Goal: Complete application form: Complete application form

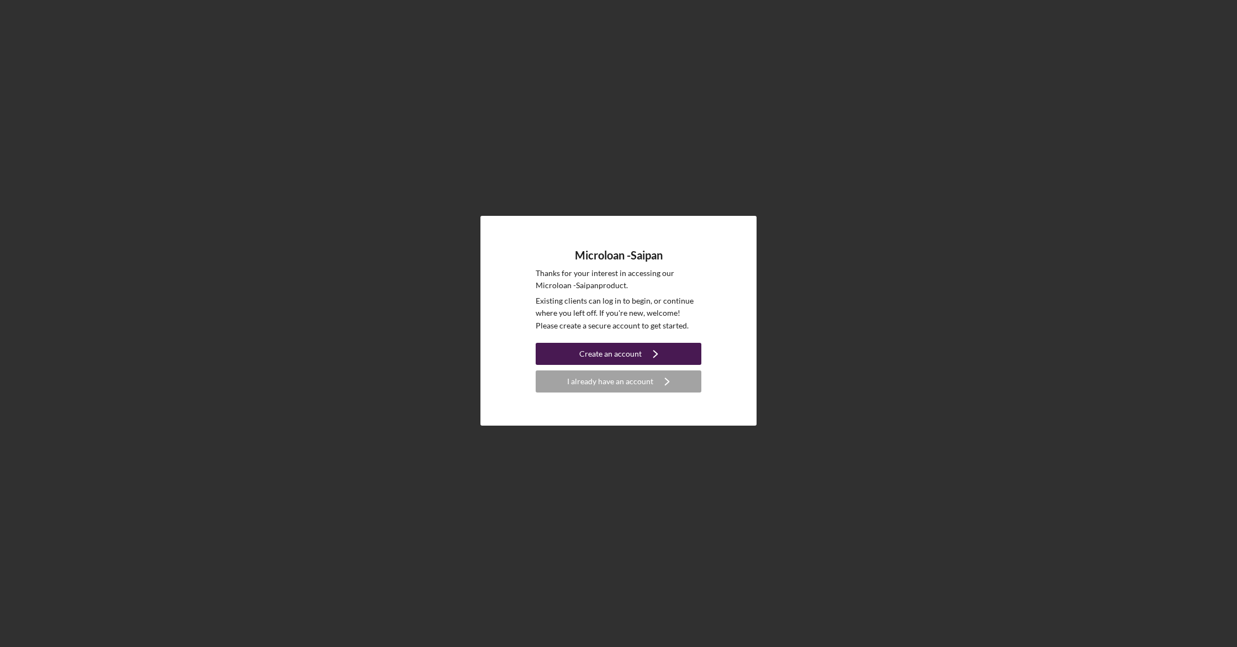
click at [619, 360] on div "Create an account" at bounding box center [610, 354] width 62 height 22
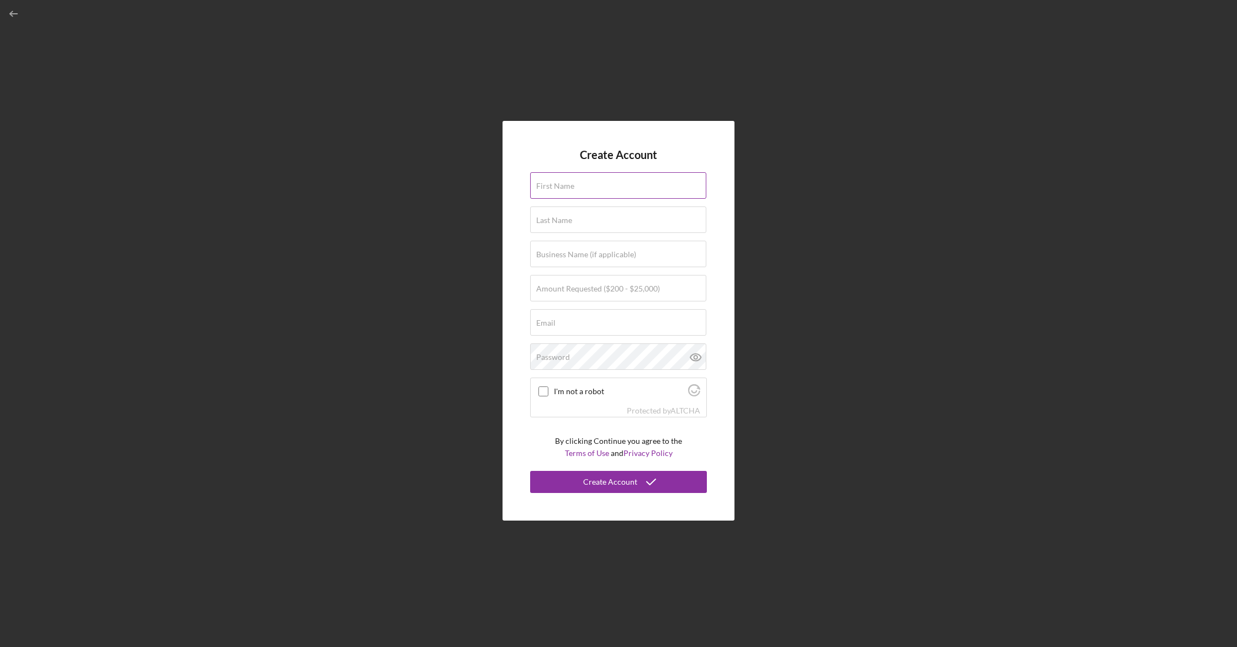
click at [562, 184] on label "First Name" at bounding box center [555, 186] width 38 height 9
click at [562, 184] on input "First Name" at bounding box center [618, 185] width 176 height 27
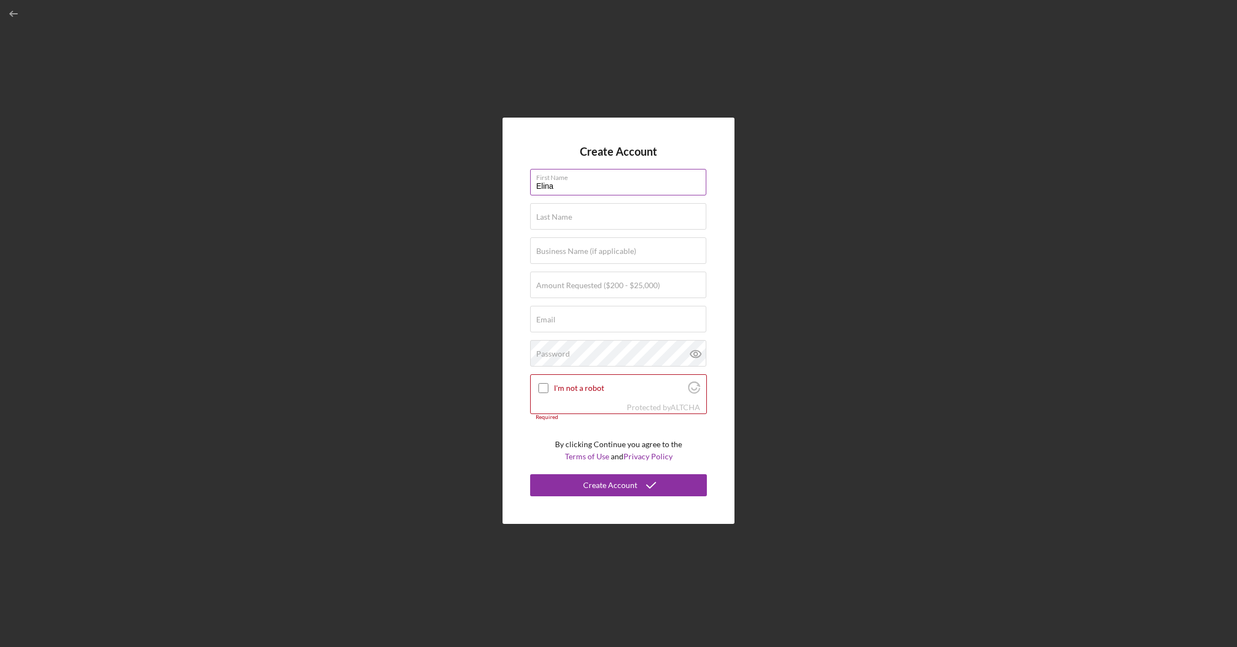
type input "Elina"
type input "[PERSON_NAME]"
click at [618, 251] on label "Business Name (if applicable)" at bounding box center [586, 251] width 100 height 9
click at [618, 251] on input "Business Name (if applicable)" at bounding box center [618, 251] width 176 height 27
type input "Hafa Adai Farms"
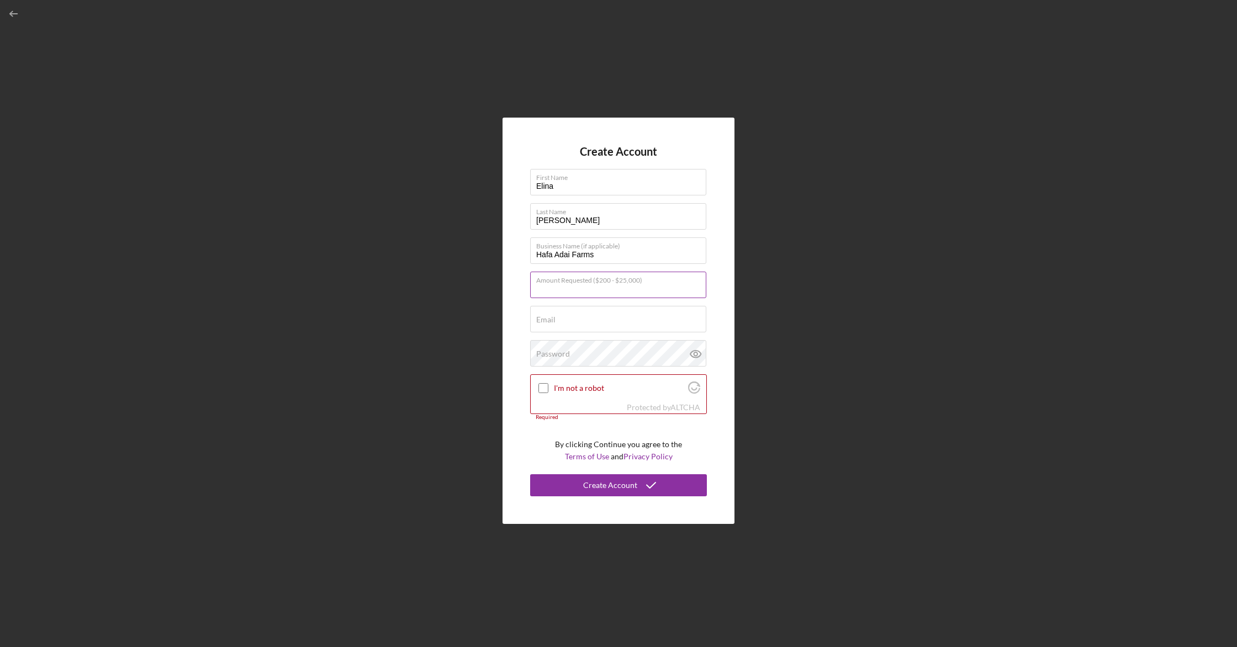
click at [613, 294] on input "Amount Requested ($200 - $25,000)" at bounding box center [618, 285] width 176 height 27
type input "$25,000"
click at [607, 323] on input "Email" at bounding box center [618, 319] width 176 height 27
type input "[EMAIL_ADDRESS][DOMAIN_NAME]"
click at [521, 360] on div "Create Account First Name [PERSON_NAME] Last Name [PERSON_NAME] Business Name (…" at bounding box center [619, 321] width 232 height 406
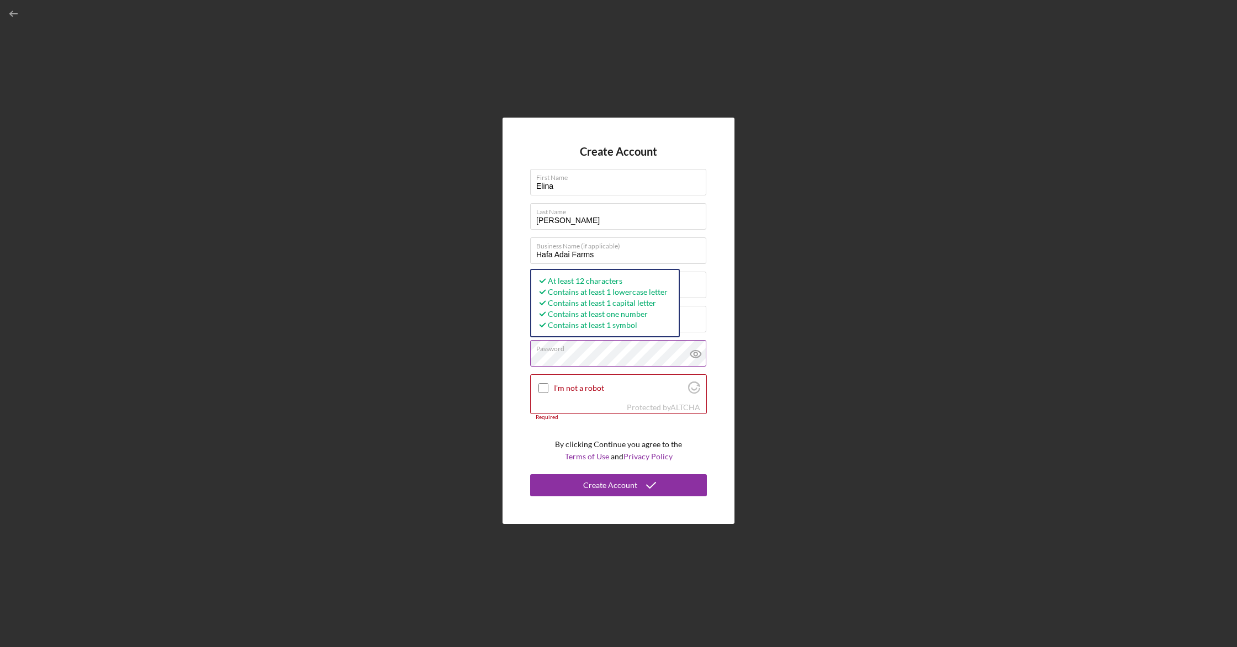
click at [696, 354] on icon at bounding box center [696, 354] width 28 height 28
click at [545, 387] on input "I'm not a robot" at bounding box center [544, 388] width 10 height 10
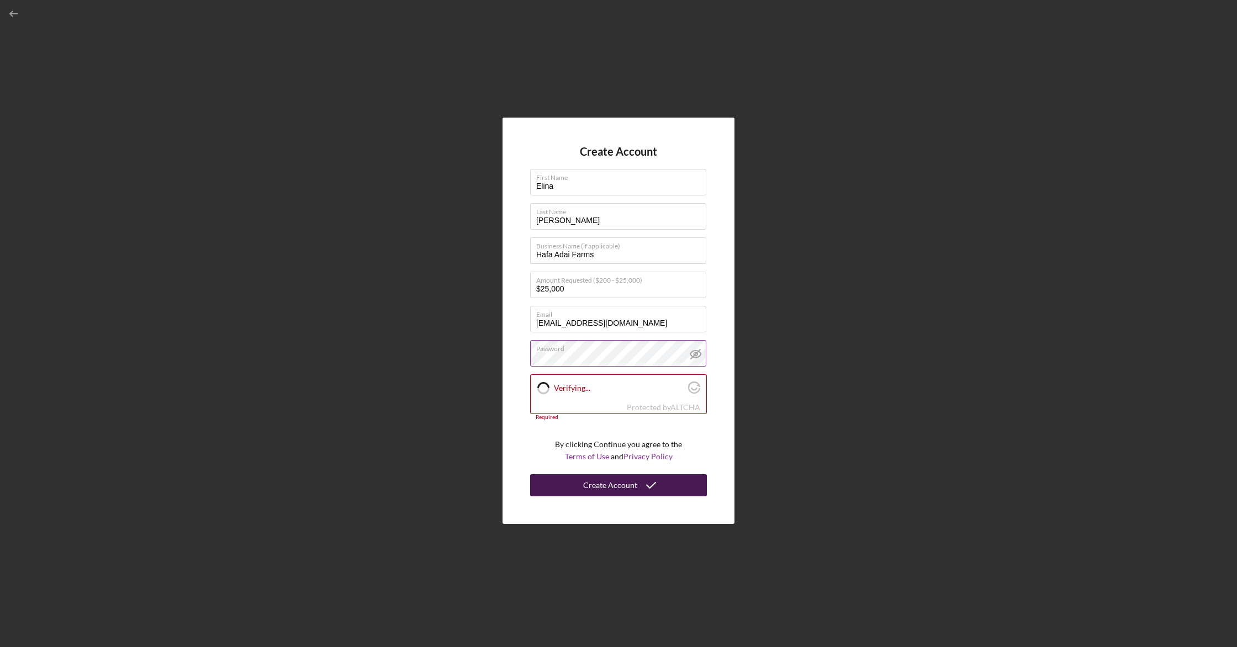
checkbox input "true"
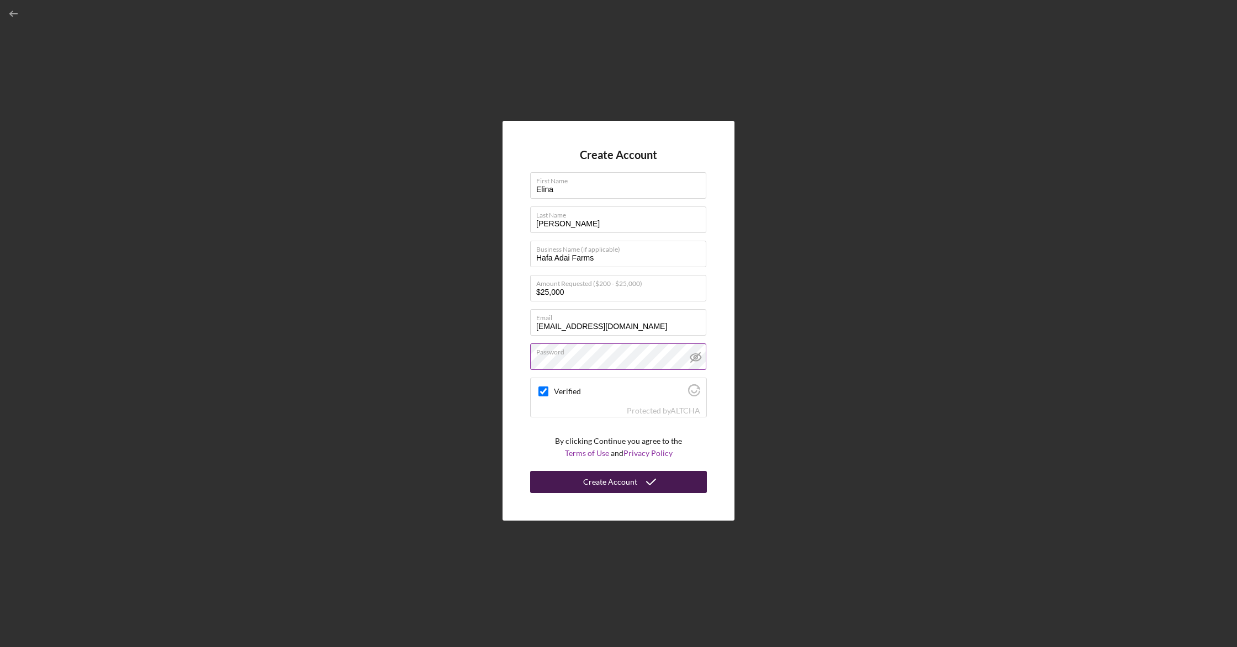
click at [631, 487] on div "Create Account" at bounding box center [610, 482] width 54 height 22
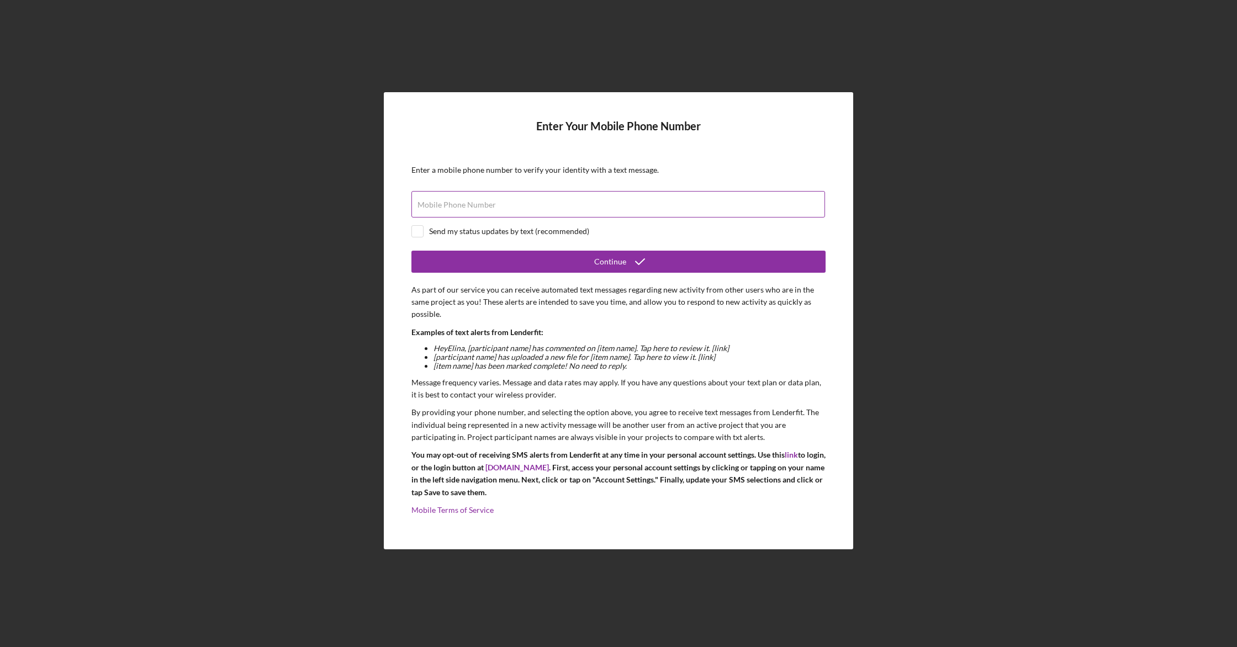
click at [453, 203] on label "Mobile Phone Number" at bounding box center [457, 205] width 78 height 9
click at [453, 203] on input "Mobile Phone Number" at bounding box center [618, 204] width 414 height 27
type input "[PHONE_NUMBER]"
click at [419, 229] on input "checkbox" at bounding box center [417, 231] width 11 height 11
click at [419, 234] on input "checkbox" at bounding box center [417, 231] width 11 height 11
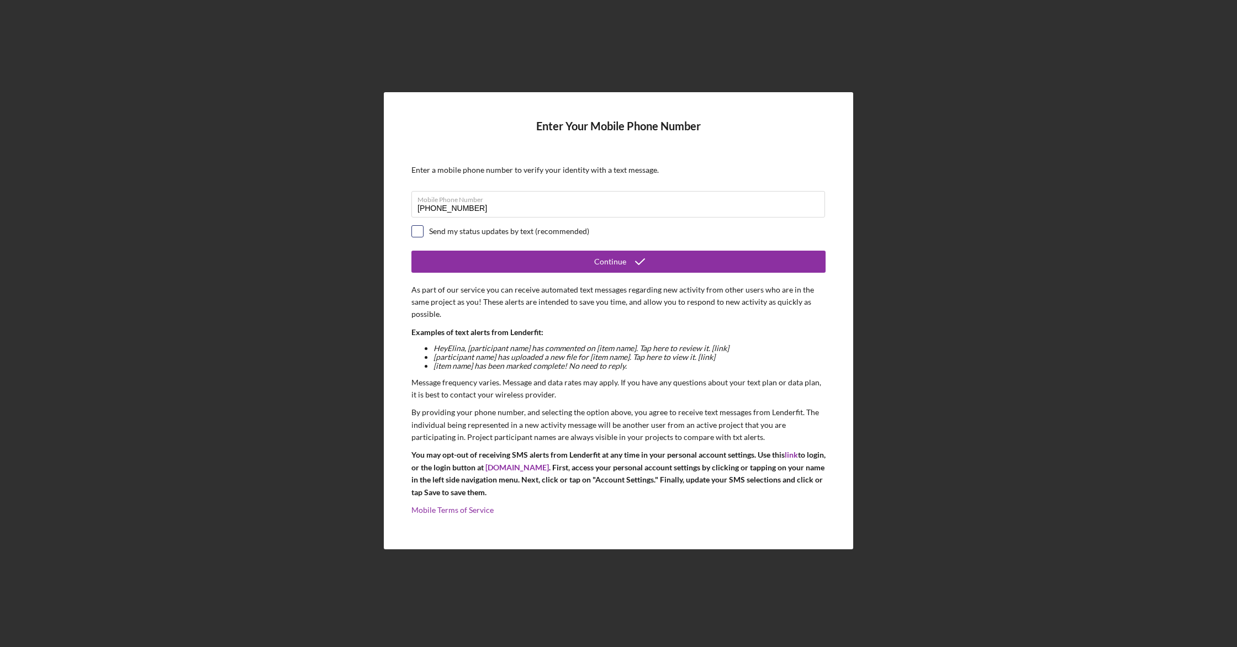
click at [420, 233] on input "checkbox" at bounding box center [417, 231] width 11 height 11
checkbox input "true"
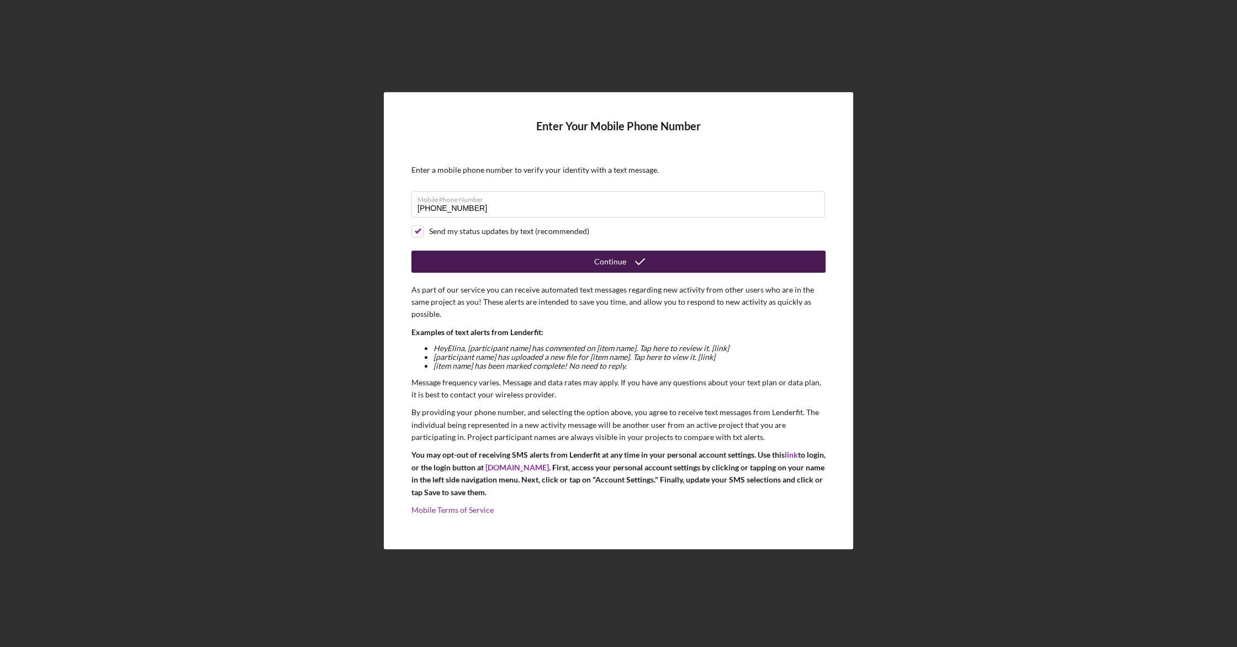
click at [446, 263] on button "Continue" at bounding box center [618, 262] width 414 height 22
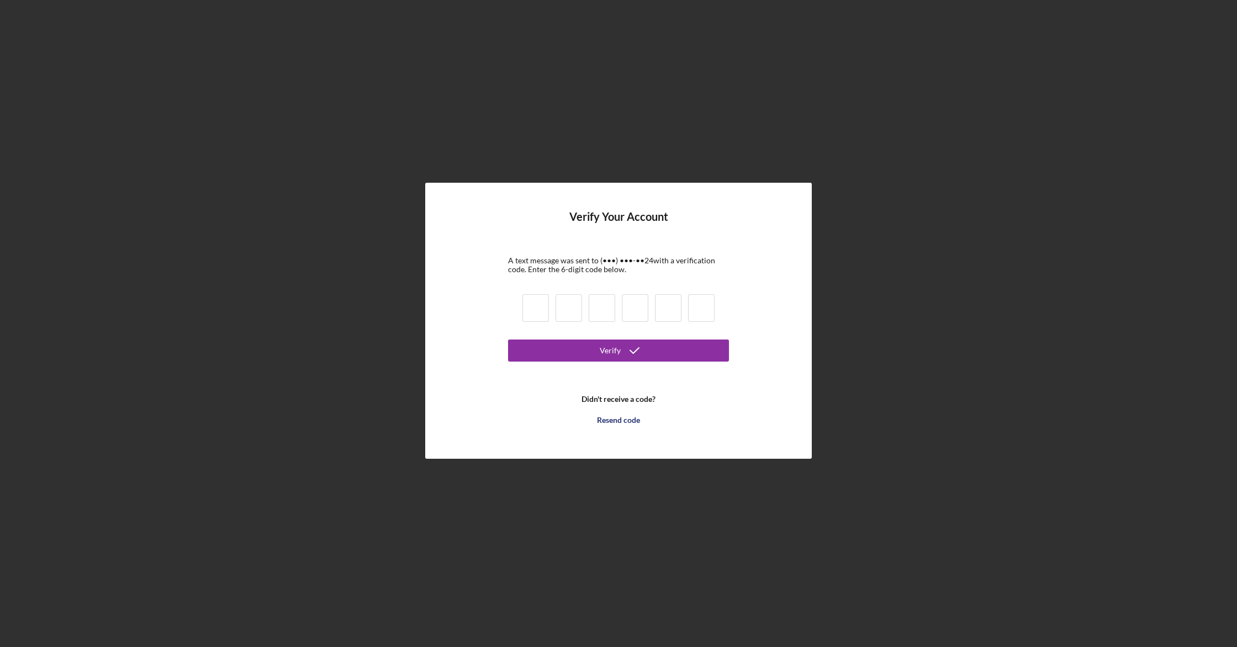
click at [535, 305] on input at bounding box center [536, 308] width 27 height 28
type input "0"
type input "1"
type input "5"
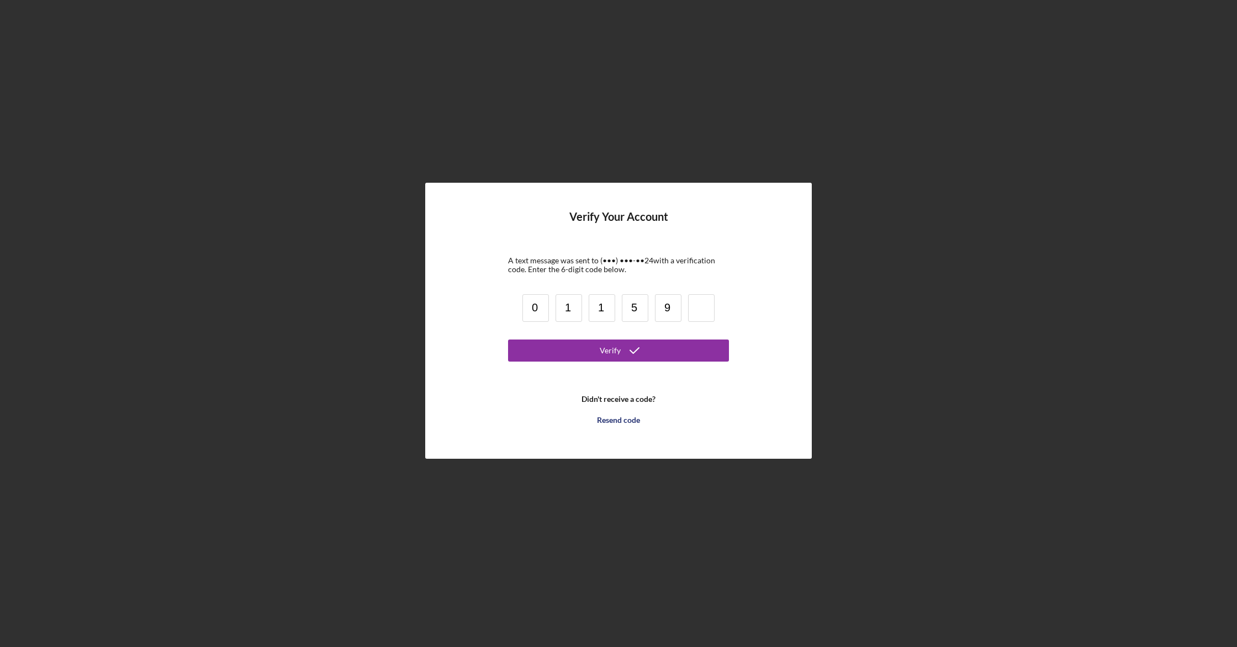
type input "9"
type input "3"
click at [564, 340] on button "Verify" at bounding box center [618, 351] width 221 height 22
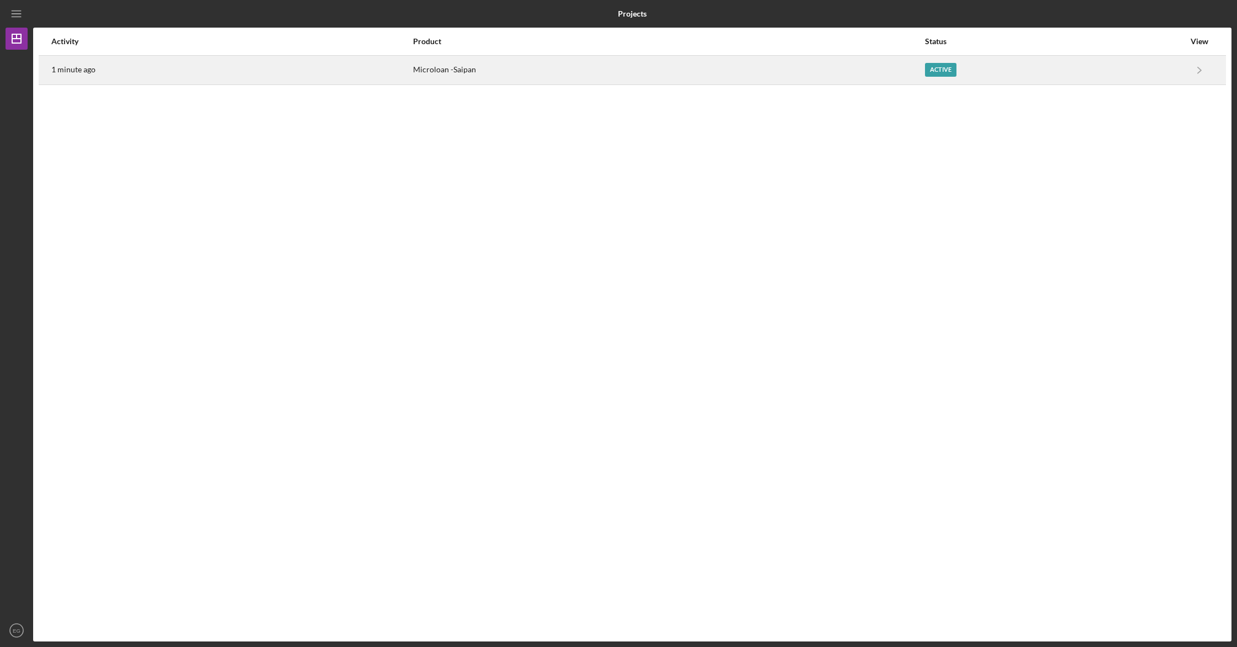
click at [440, 65] on div "Microloan -Saipan" at bounding box center [668, 70] width 511 height 28
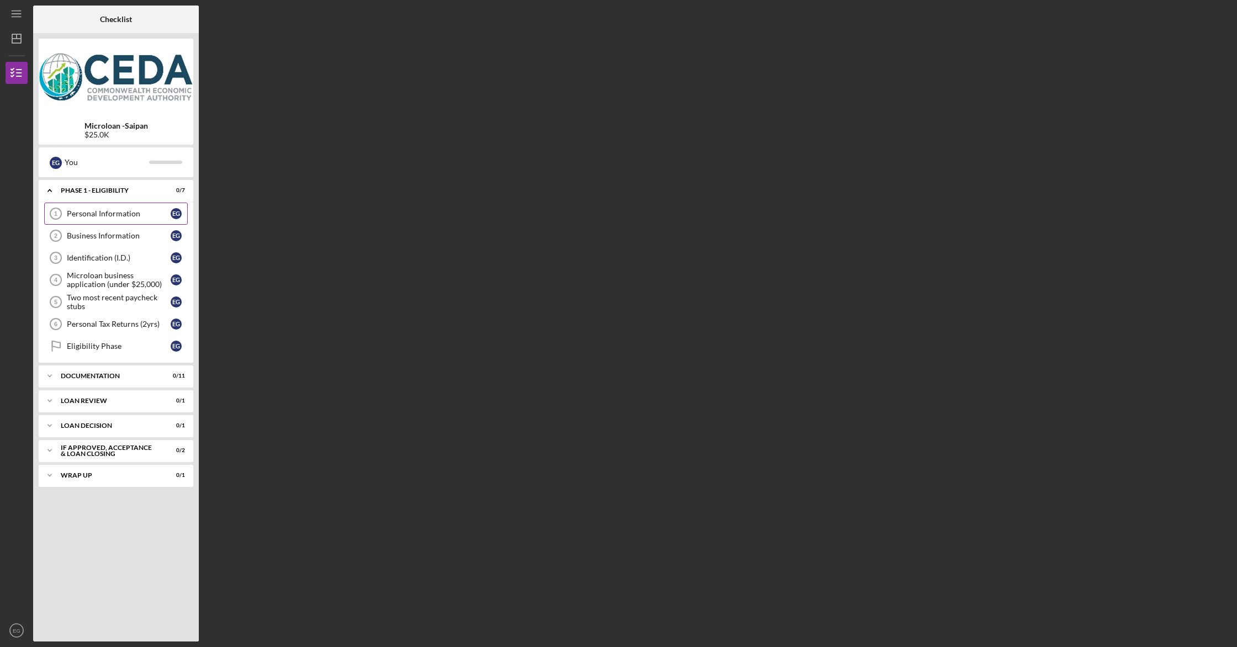
click at [107, 208] on link "Personal Information 1 Personal Information E G" at bounding box center [116, 214] width 144 height 22
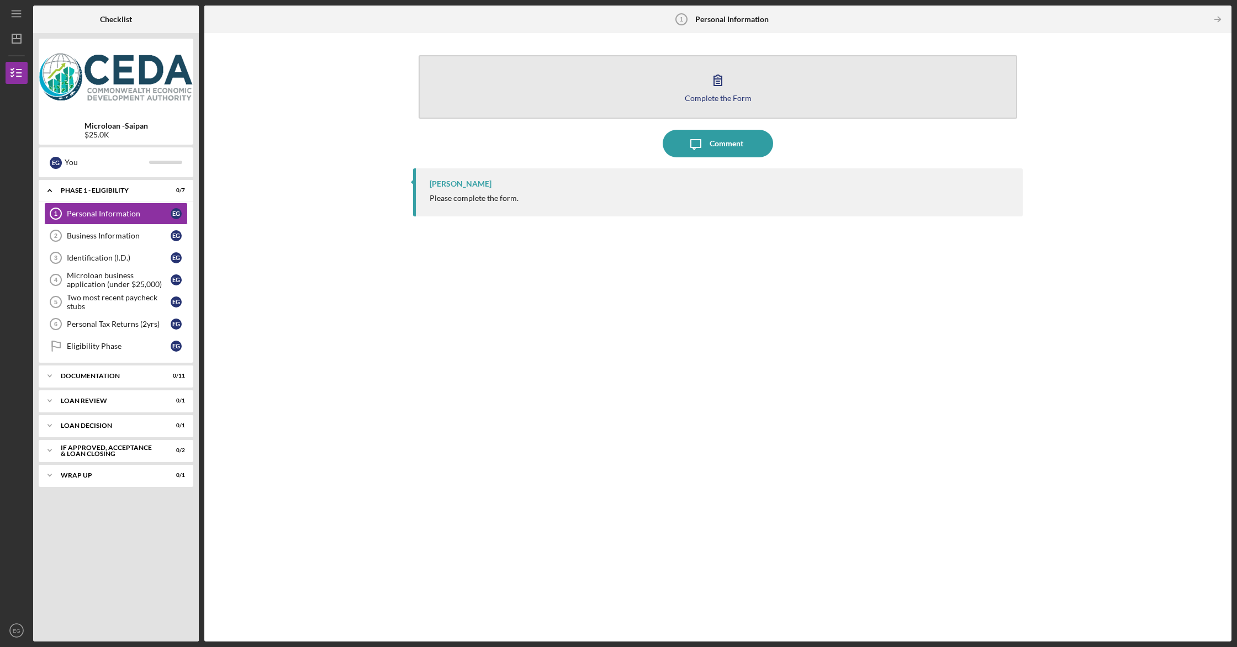
click at [708, 93] on button "Complete the Form Form" at bounding box center [718, 87] width 599 height 64
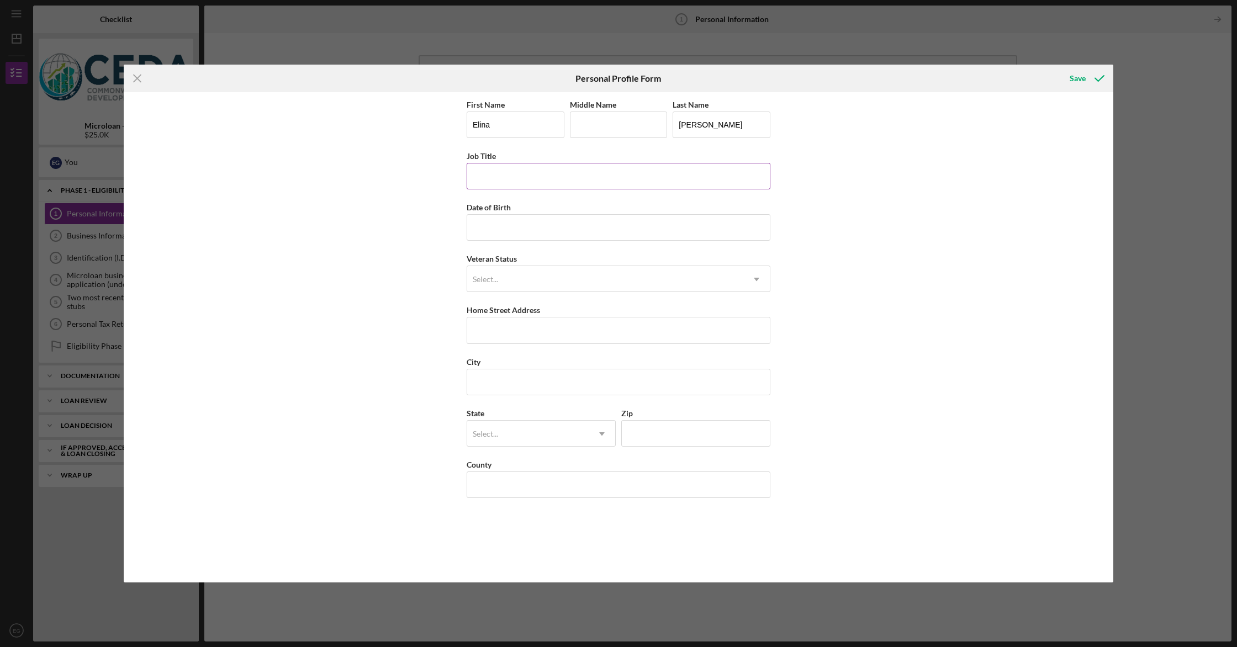
click at [541, 177] on input "Job Title" at bounding box center [619, 176] width 304 height 27
drag, startPoint x: 542, startPoint y: 173, endPoint x: 542, endPoint y: 180, distance: 6.7
click at [542, 180] on input "Manager/Owner" at bounding box center [619, 176] width 304 height 27
type input "Manager/Owner"
click at [502, 227] on input "Date of Birth" at bounding box center [619, 227] width 304 height 27
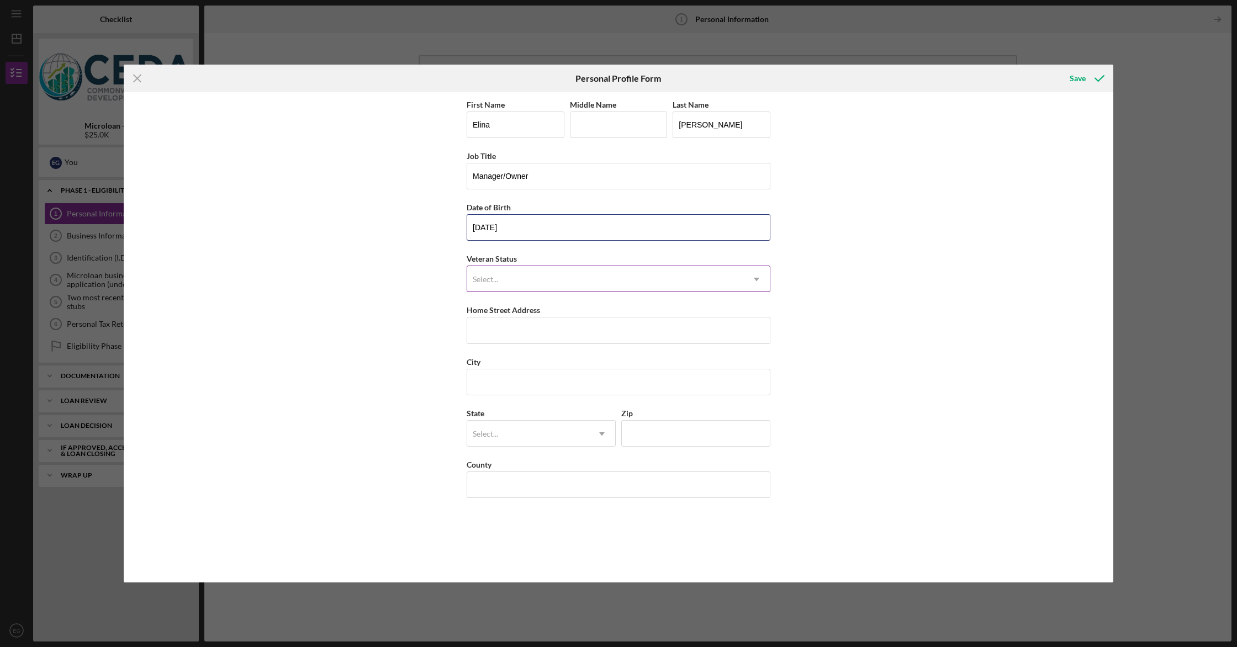
type input "[DATE]"
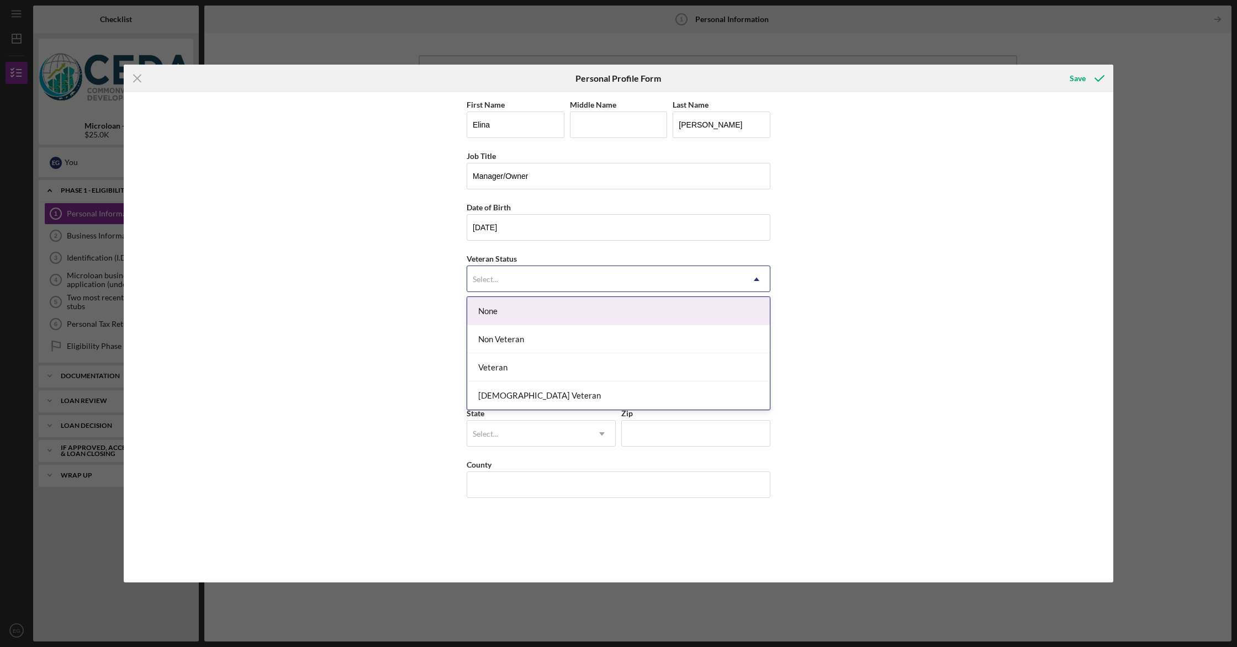
click at [499, 275] on div "Select..." at bounding box center [605, 279] width 276 height 25
click at [492, 312] on div "None" at bounding box center [618, 311] width 303 height 28
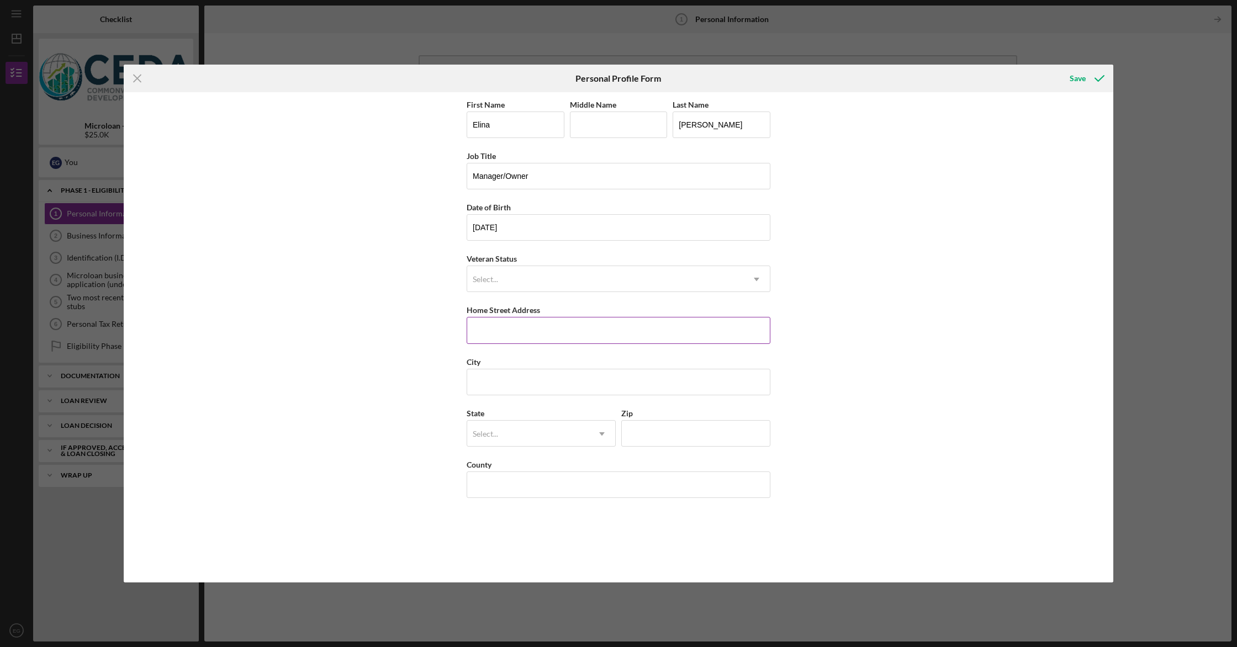
click at [504, 323] on input "Home Street Address" at bounding box center [619, 330] width 304 height 27
type input "PO BOX 502953"
type input "SAIPAN"
type input "MP - [US_STATE]"
type input "96950"
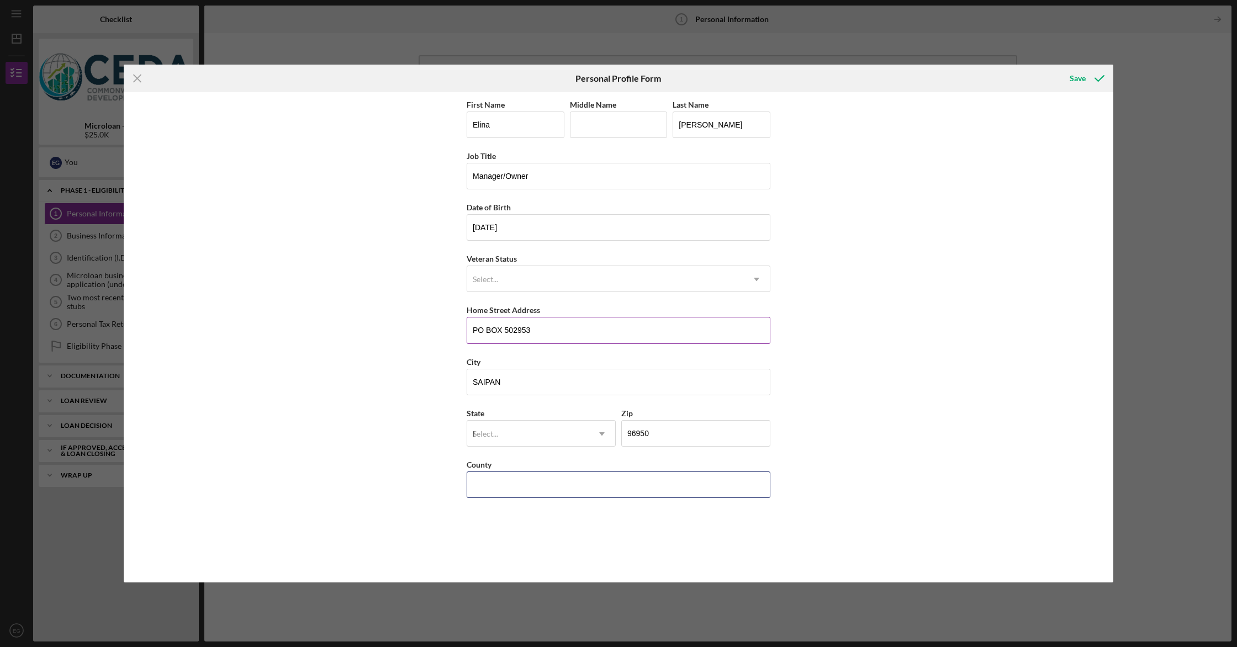
type input "[US_STATE]"
click at [378, 444] on div "First Name [PERSON_NAME] Middle Name Last Name [PERSON_NAME] Job Title Manager/…" at bounding box center [619, 337] width 990 height 490
click at [396, 444] on div "First Name [PERSON_NAME] Middle Name Last Name [PERSON_NAME] Job Title Manager/…" at bounding box center [619, 337] width 990 height 490
click at [409, 474] on div "First Name [PERSON_NAME] Middle Name Last Name [PERSON_NAME] Job Title Manager/…" at bounding box center [619, 337] width 990 height 490
click at [539, 457] on div "No options" at bounding box center [541, 461] width 148 height 18
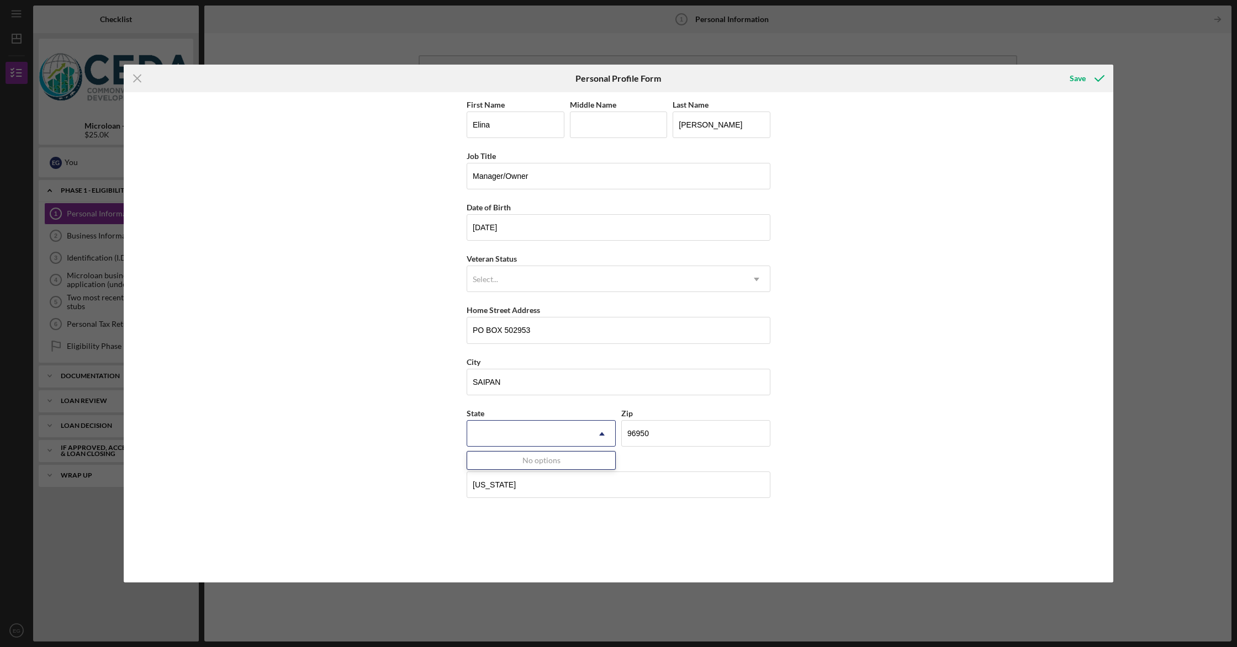
click at [401, 434] on div "First Name [PERSON_NAME] Middle Name Last Name [PERSON_NAME] Job Title Manager/…" at bounding box center [619, 337] width 990 height 490
click at [490, 423] on div "Select..." at bounding box center [528, 433] width 122 height 25
type input "MP - [US_STATE]"
click at [366, 488] on div "First Name [PERSON_NAME] Middle Name Last Name [PERSON_NAME] Job Title Manager/…" at bounding box center [619, 337] width 990 height 490
click at [562, 438] on div "Select..." at bounding box center [528, 433] width 122 height 25
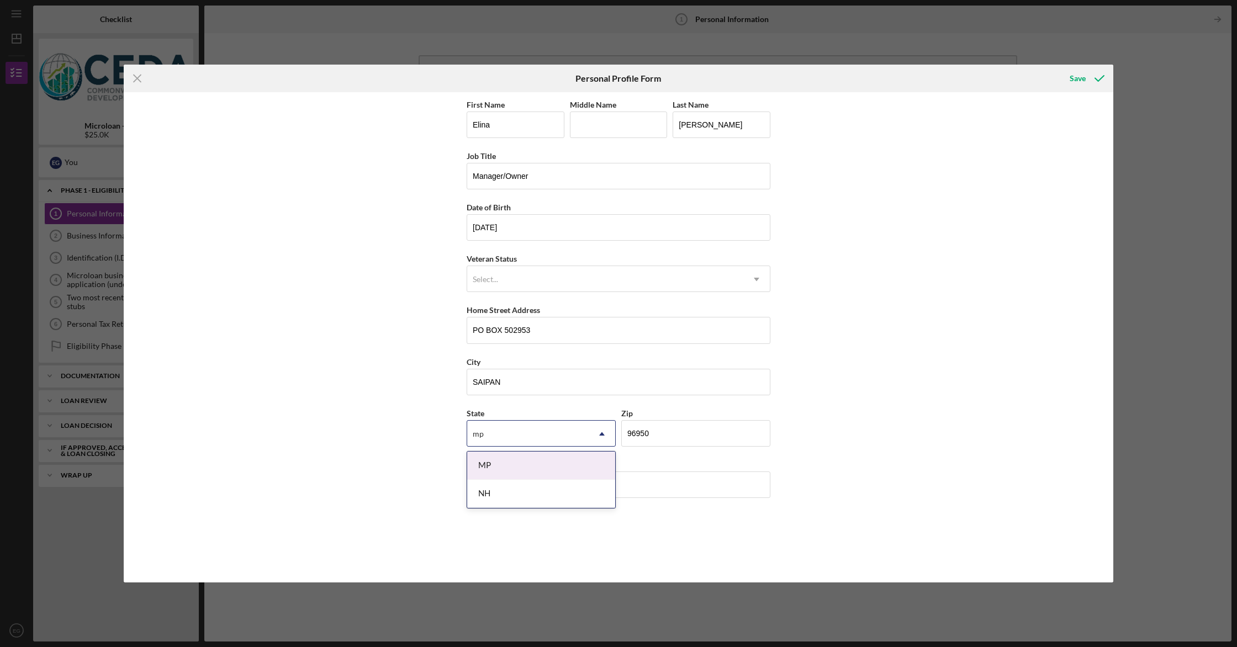
type input "MP - [US_STATE]"
click at [676, 428] on input "96950" at bounding box center [695, 433] width 149 height 27
click at [573, 426] on div "Select..." at bounding box center [528, 433] width 122 height 25
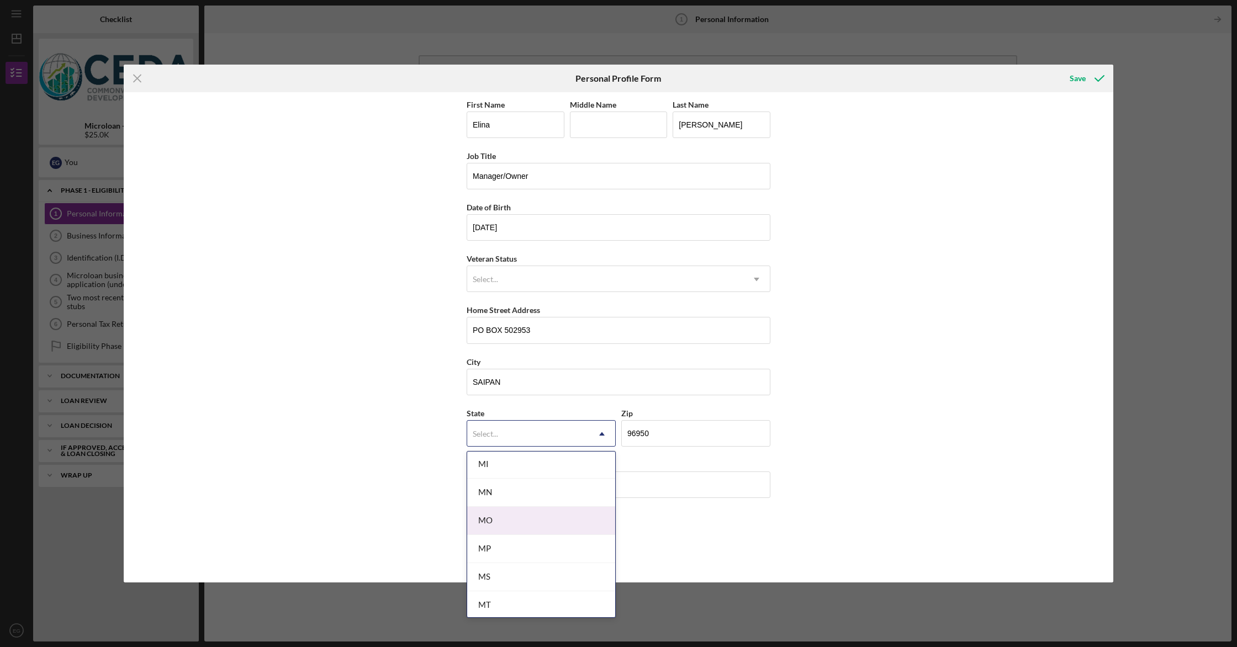
scroll to position [920, 0]
click at [507, 556] on div "MP" at bounding box center [541, 560] width 148 height 28
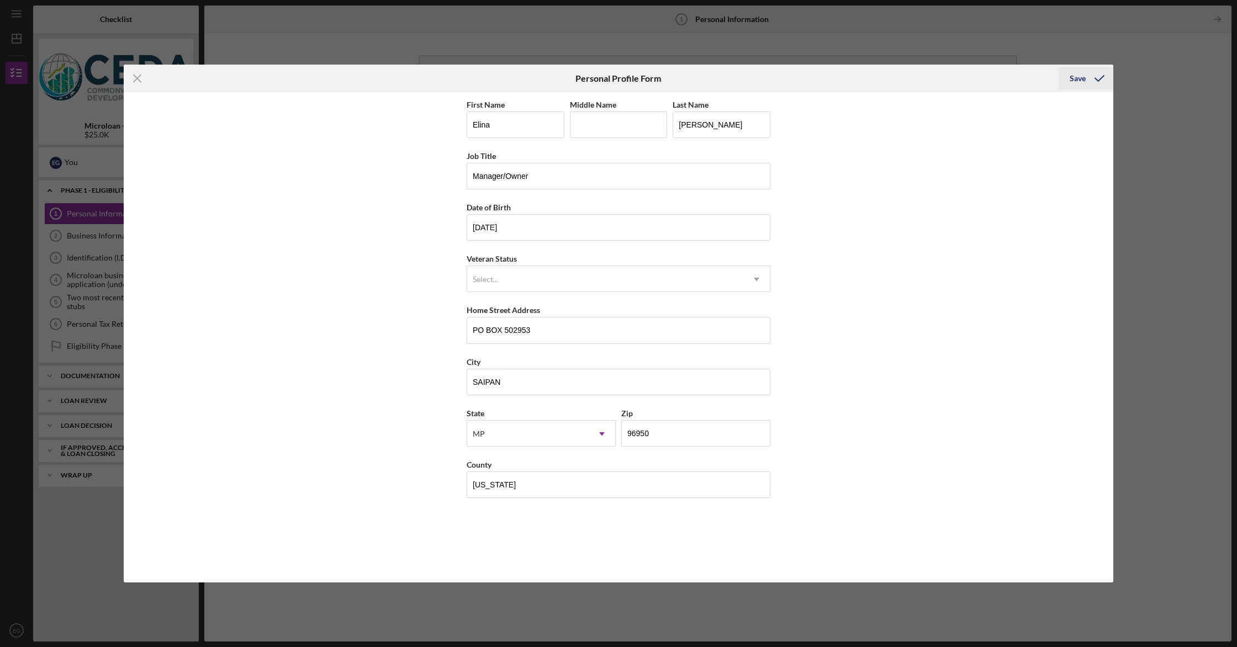
click at [1079, 73] on div "Save" at bounding box center [1078, 78] width 16 height 22
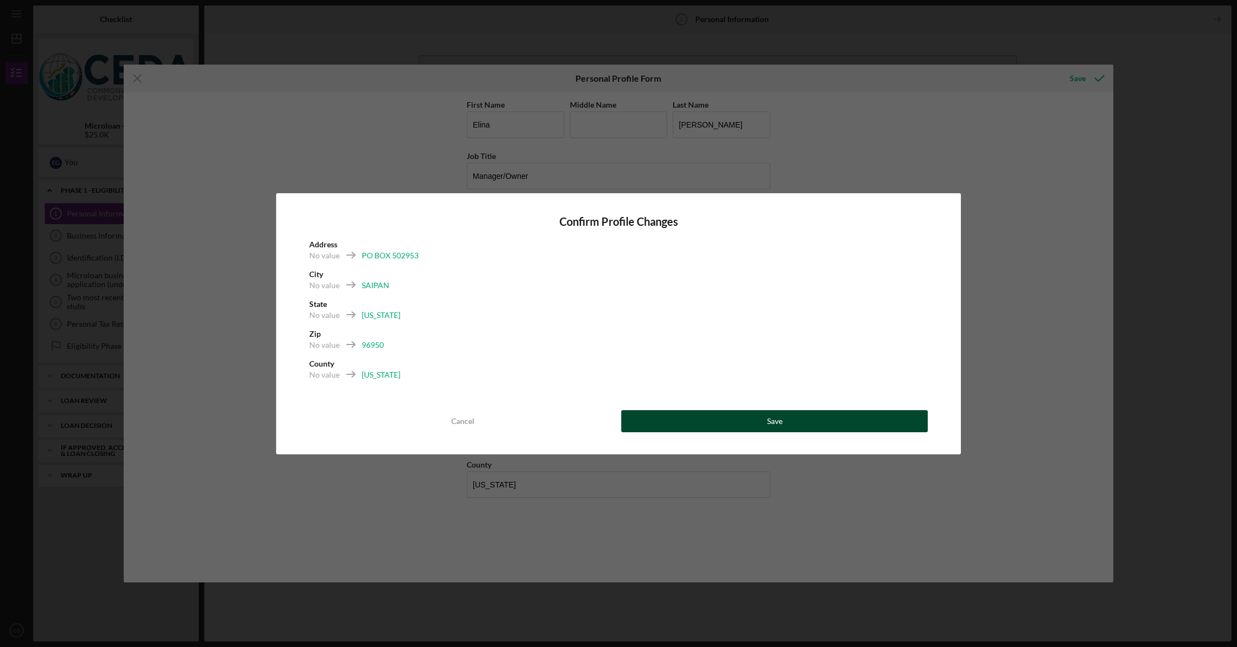
click at [655, 421] on button "Save" at bounding box center [774, 421] width 307 height 22
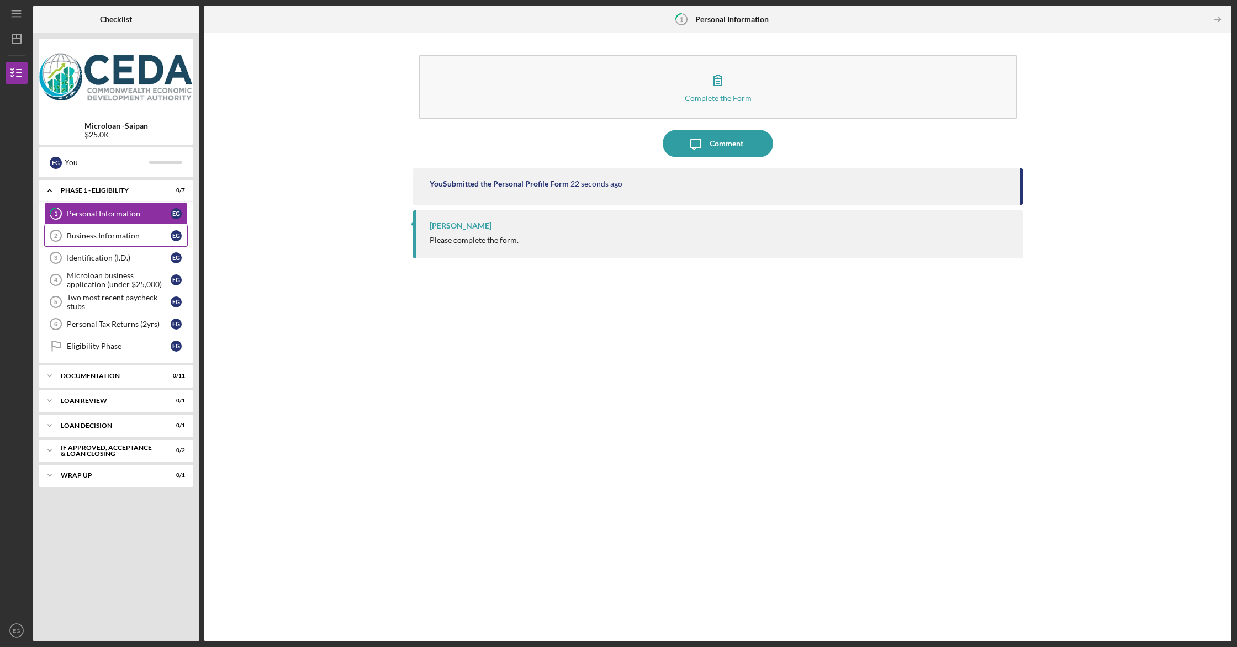
click at [146, 233] on div "Business Information" at bounding box center [119, 235] width 104 height 9
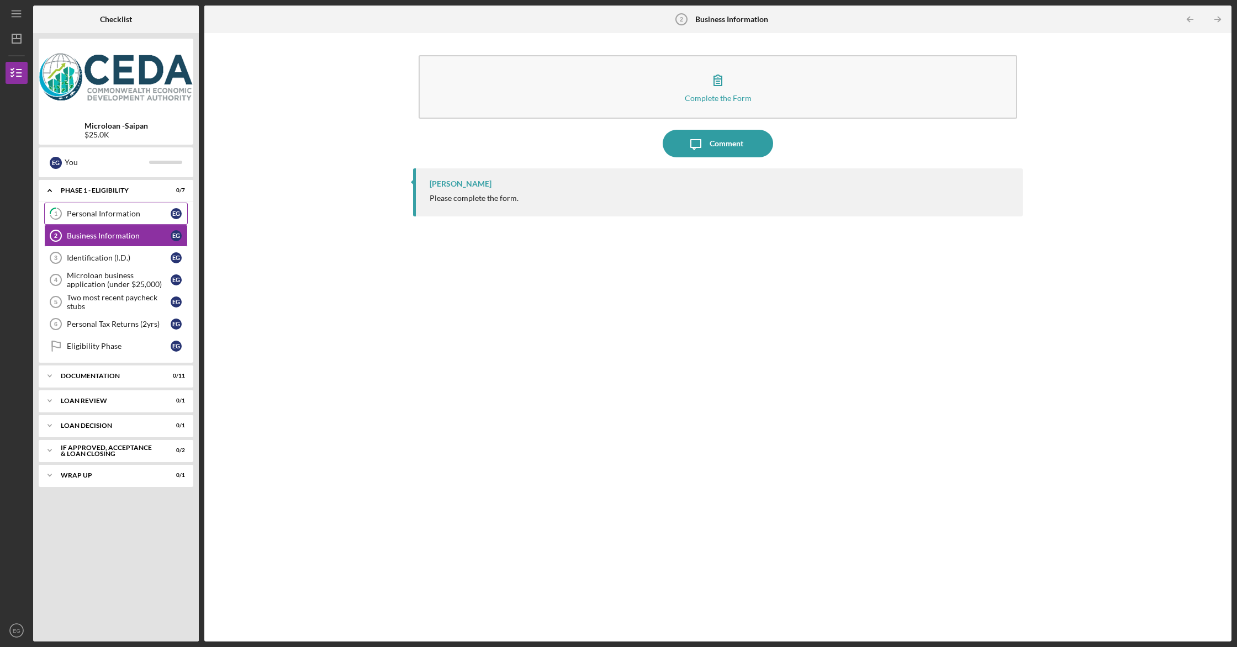
click at [131, 214] on div "Personal Information" at bounding box center [119, 213] width 104 height 9
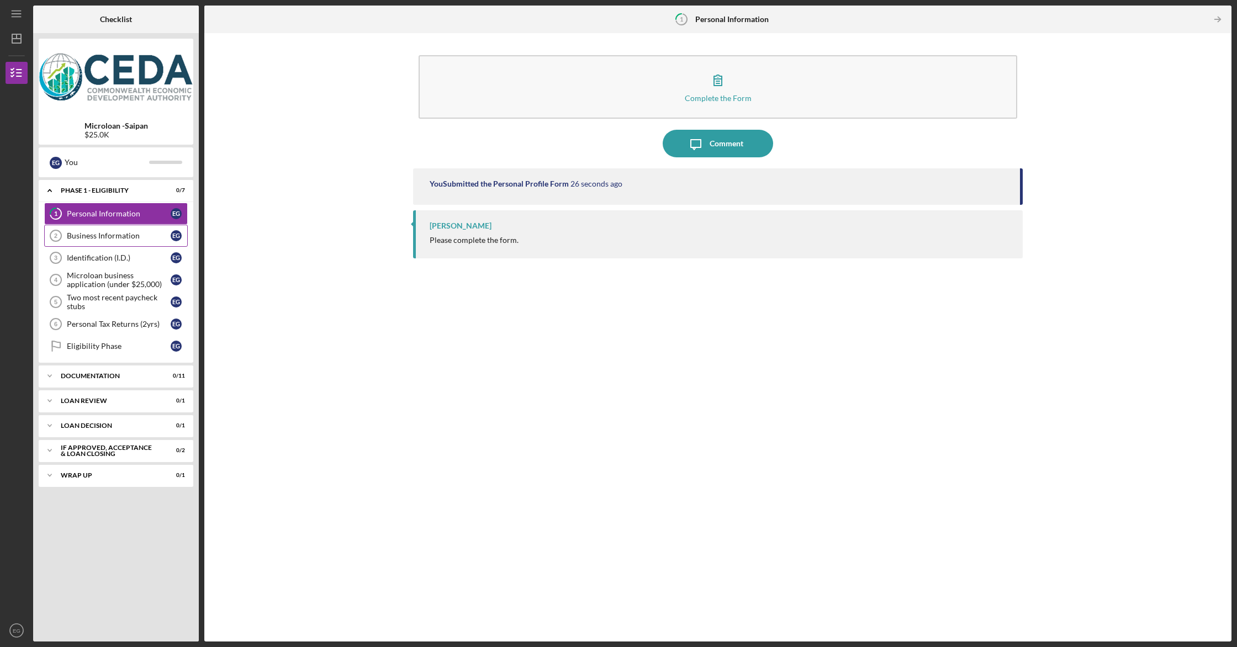
click at [129, 230] on link "Business Information 2 Business Information E G" at bounding box center [116, 236] width 144 height 22
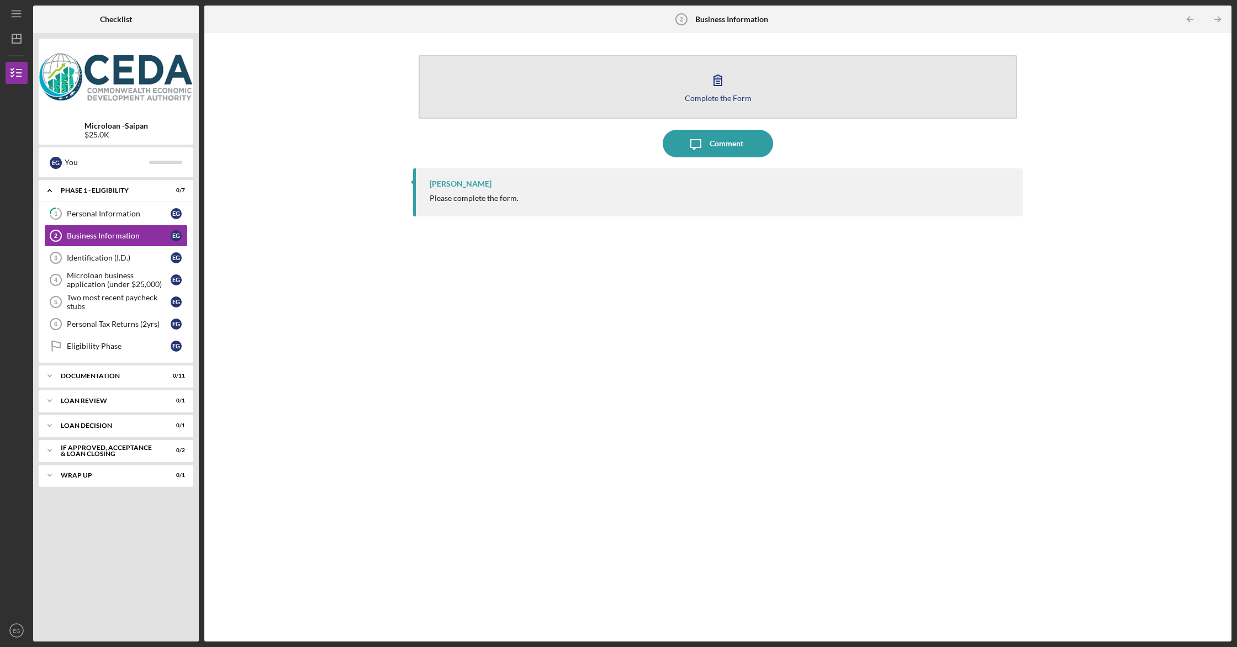
click at [674, 80] on button "Complete the Form Form" at bounding box center [718, 87] width 599 height 64
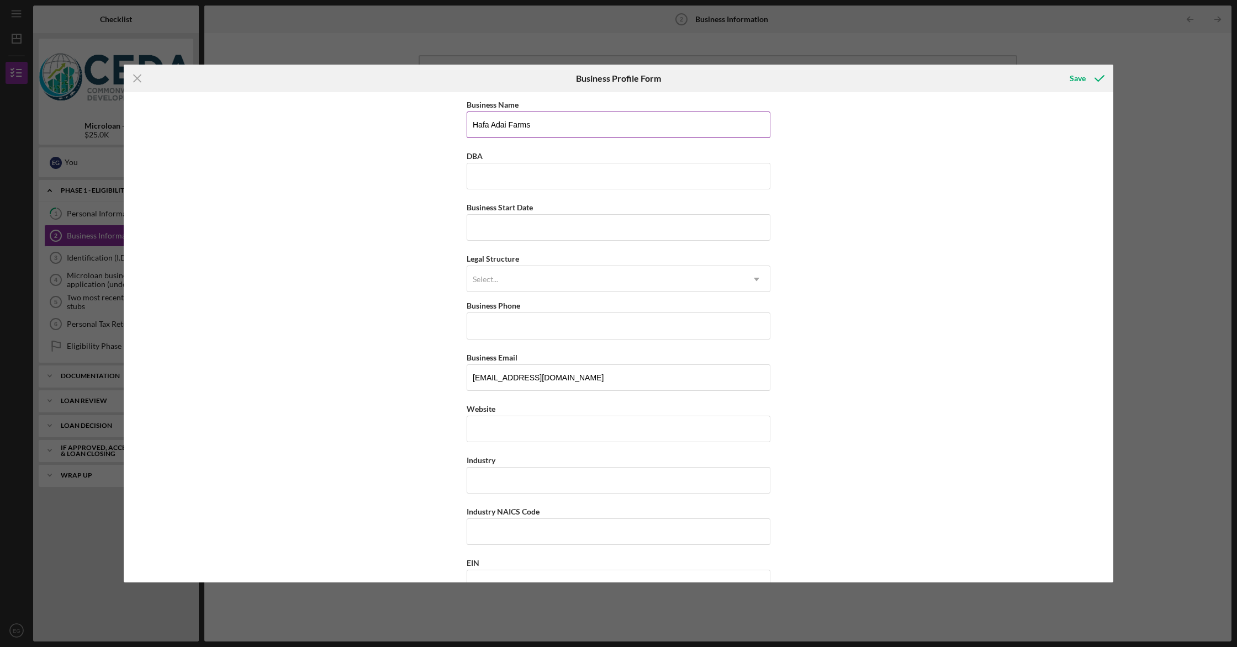
click at [502, 122] on input "Hafa Adai Farms" at bounding box center [619, 125] width 304 height 27
type input "Marianas Creations"
click at [489, 174] on input "DBA" at bounding box center [619, 176] width 304 height 27
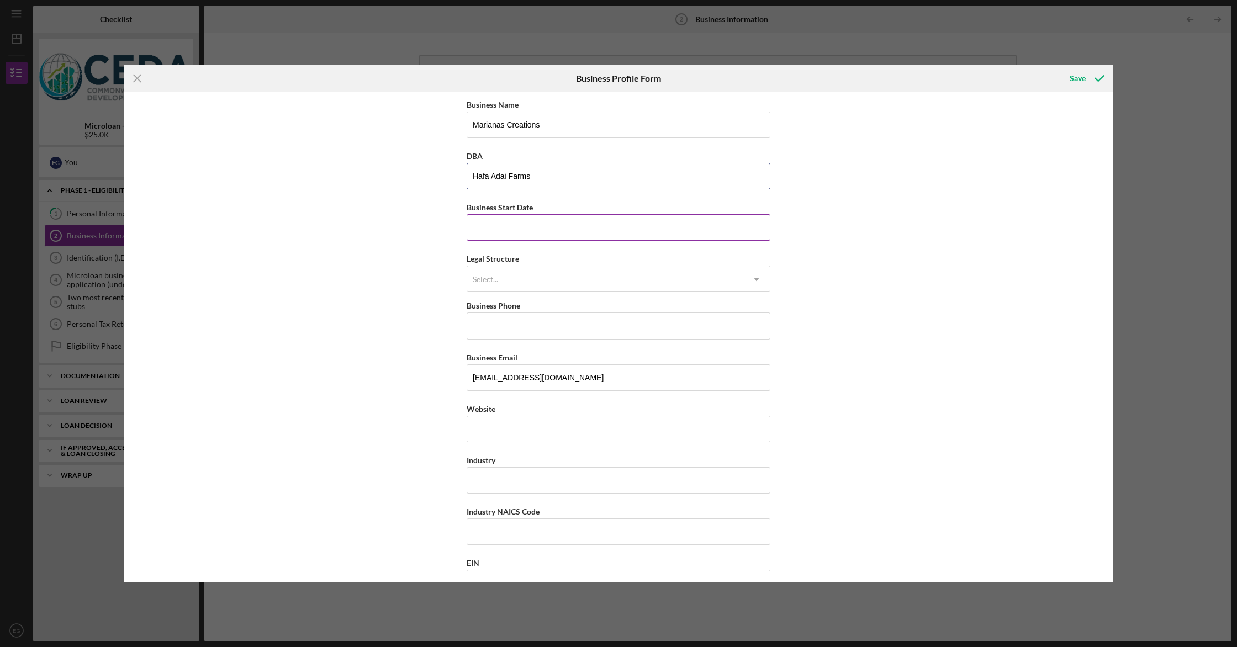
type input "Hafa Adai Farms"
click at [484, 221] on input "Business Start Date" at bounding box center [619, 227] width 304 height 27
type input "[DATE]"
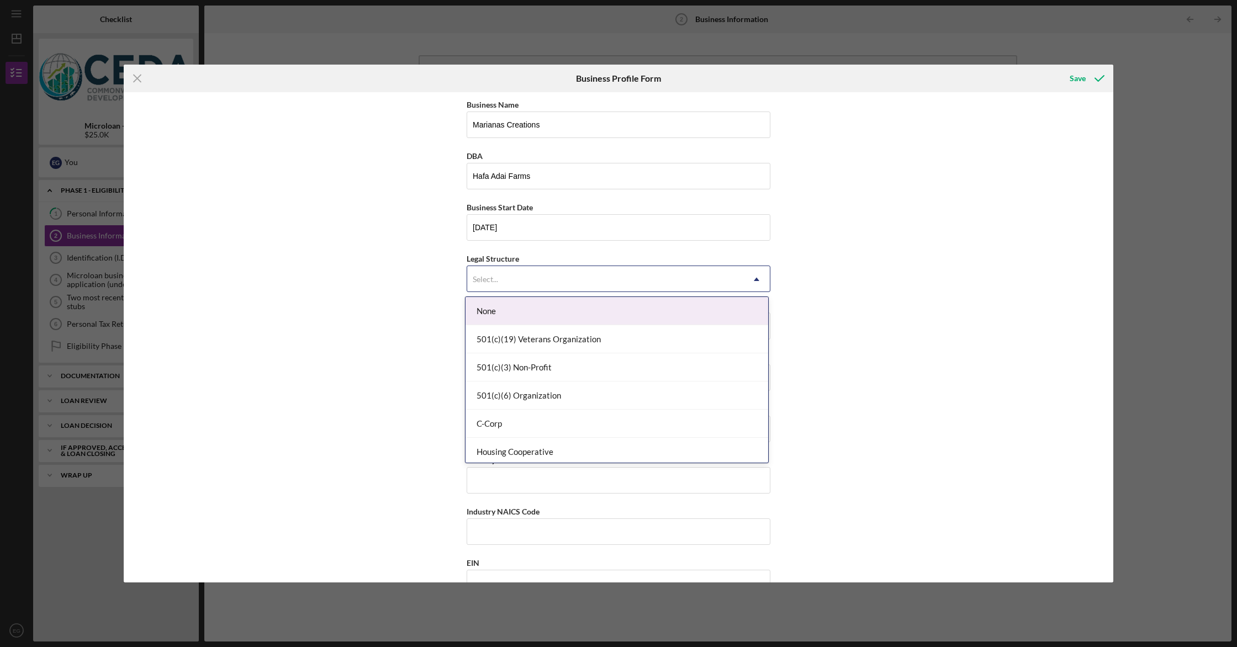
click at [503, 272] on div "Select..." at bounding box center [605, 279] width 276 height 25
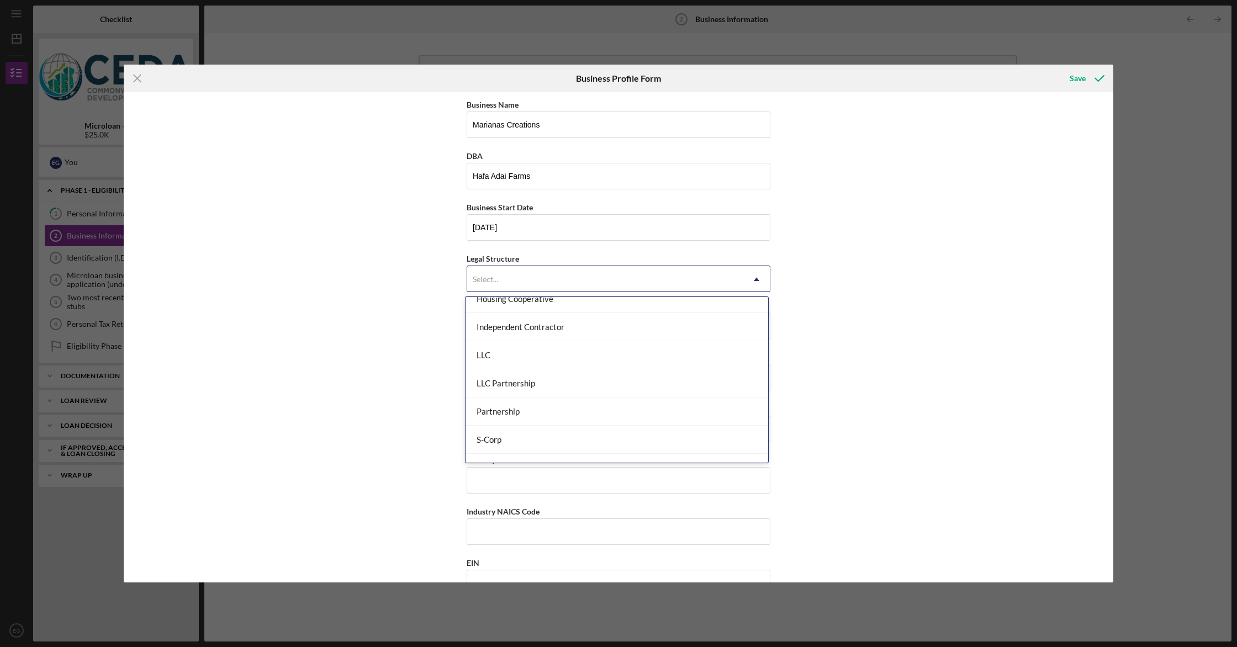
scroll to position [154, 0]
click at [520, 350] on div "LLC" at bounding box center [617, 355] width 303 height 28
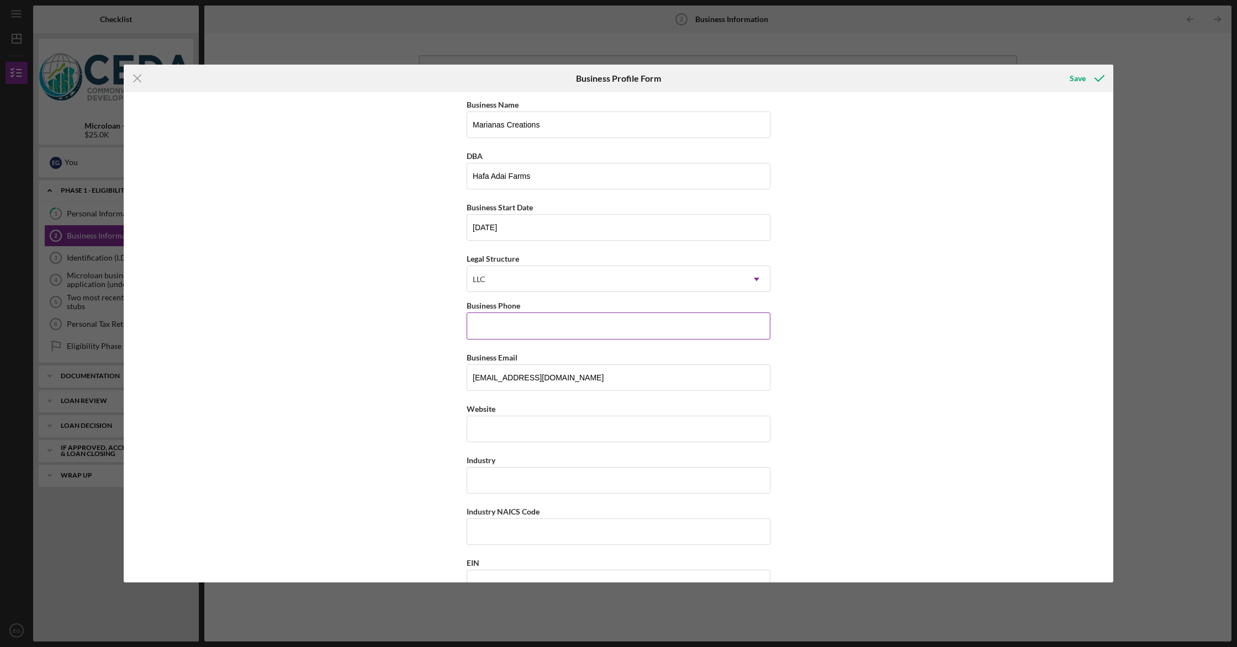
click at [508, 337] on input "Business Phone" at bounding box center [619, 326] width 304 height 27
type input "[PHONE_NUMBER]"
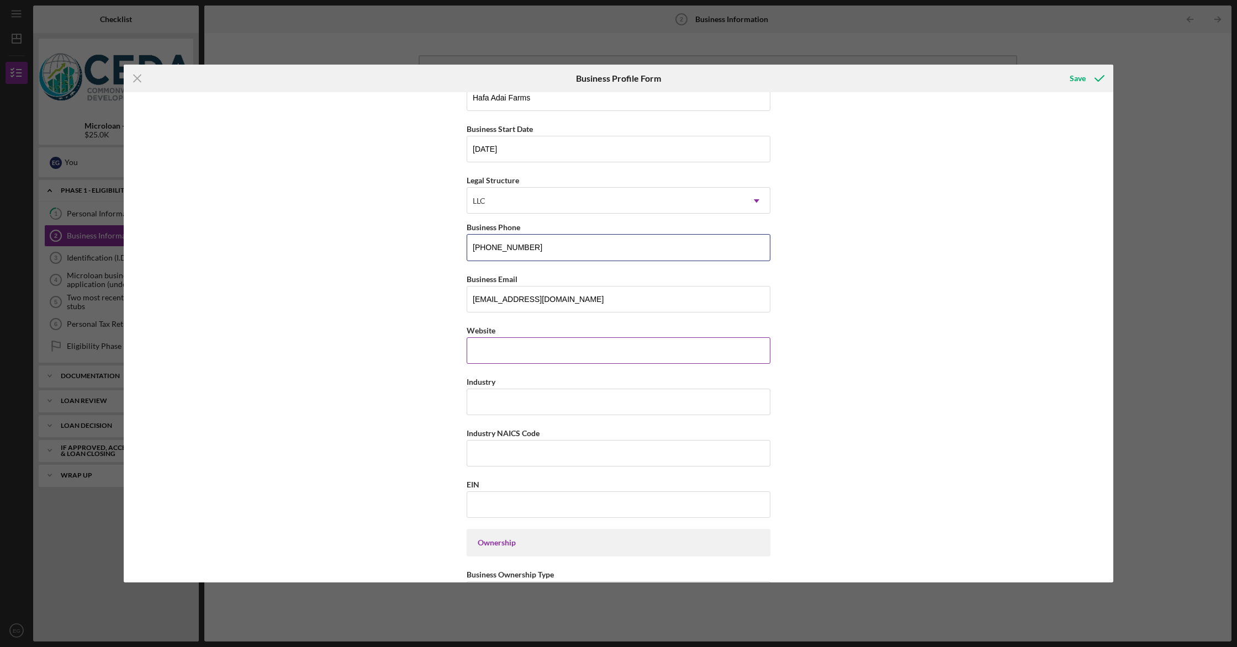
scroll to position [89, 0]
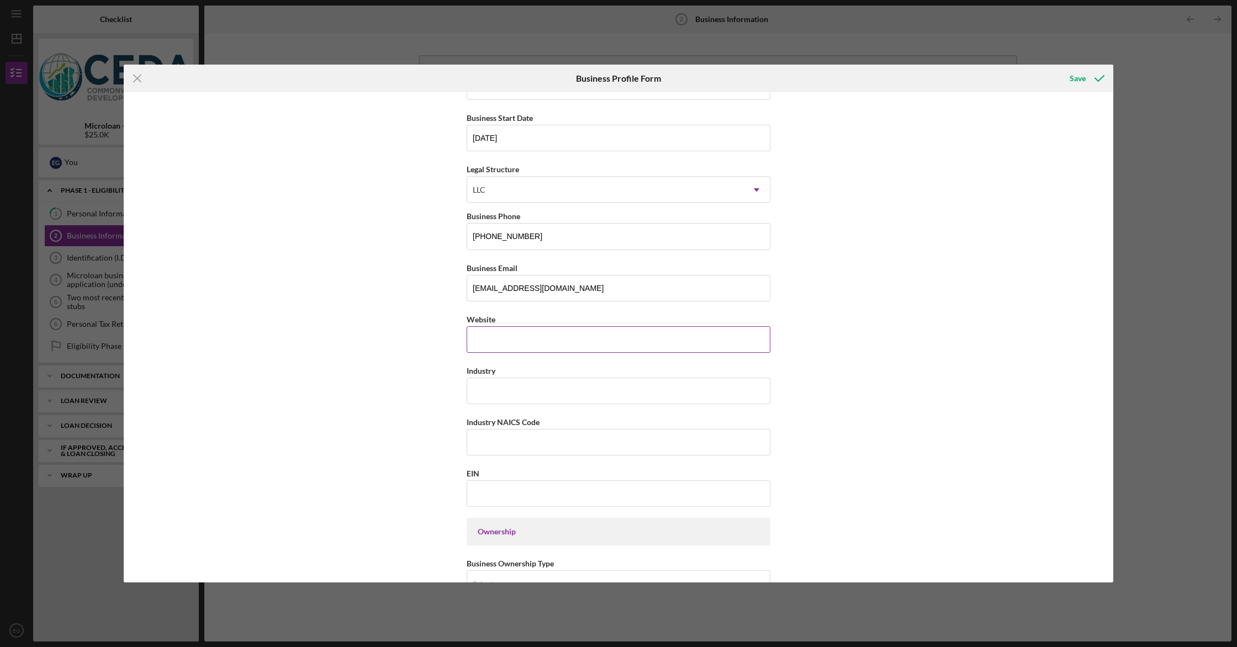
click at [509, 340] on input "Website" at bounding box center [619, 339] width 304 height 27
paste input "[DOMAIN_NAME][URL]"
type input "[DOMAIN_NAME][URL]"
click at [502, 394] on input "Industry" at bounding box center [619, 391] width 304 height 27
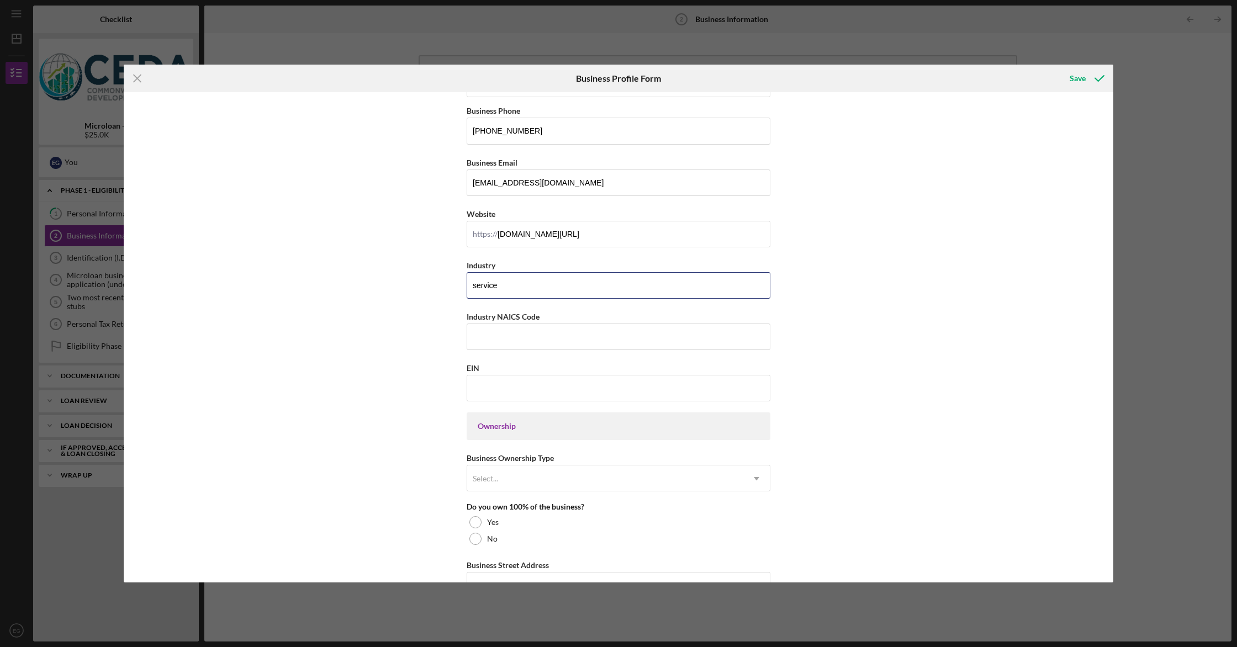
scroll to position [198, 0]
type input "service"
click at [498, 339] on input "Industry NAICS Code" at bounding box center [619, 334] width 304 height 27
type input "72"
click at [499, 386] on input "EIN" at bounding box center [619, 385] width 304 height 27
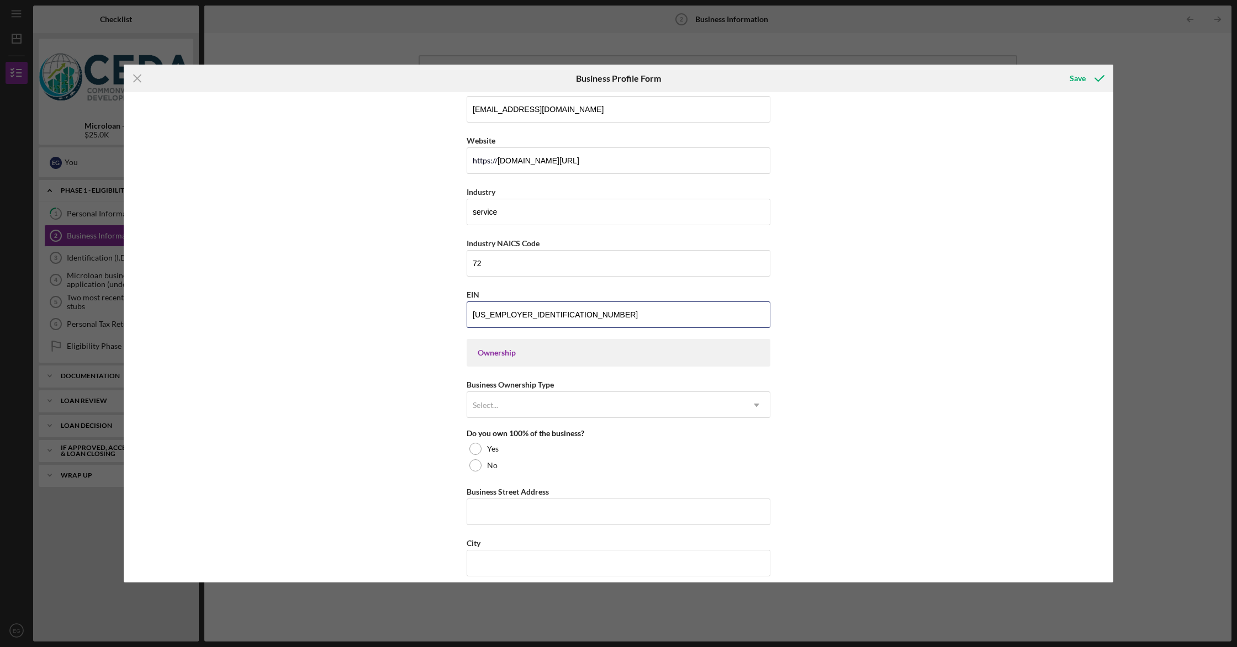
scroll to position [283, 0]
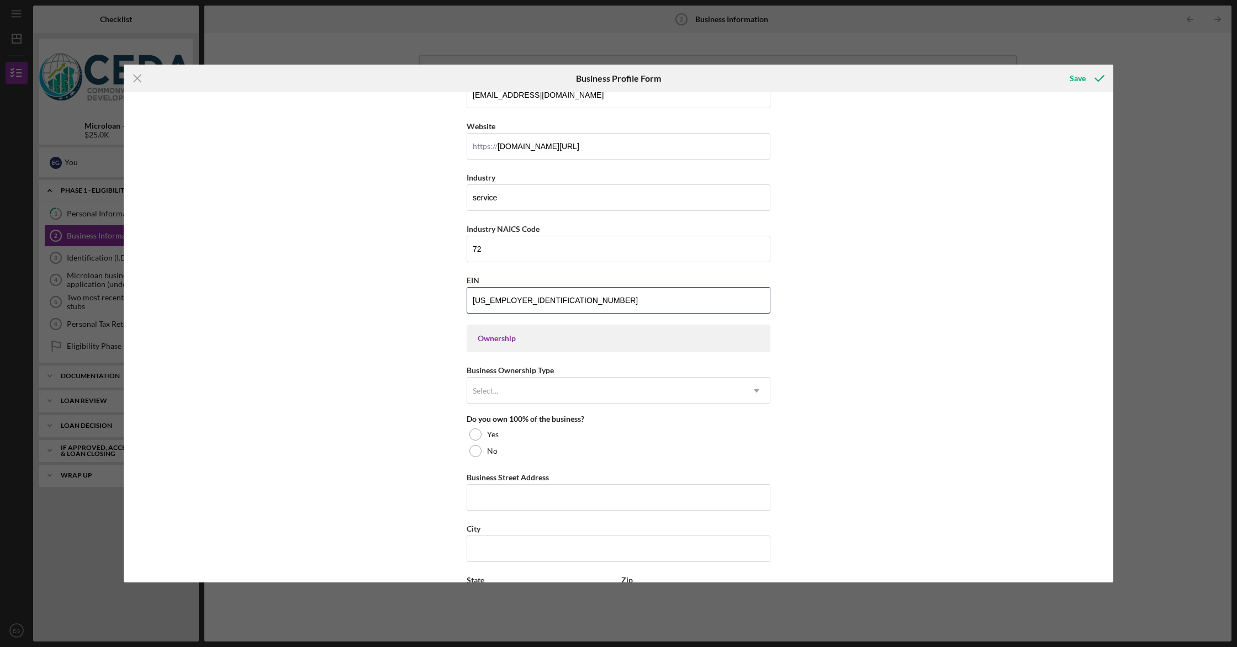
type input "[US_EMPLOYER_IDENTIFICATION_NUMBER]"
click at [503, 338] on div "Ownership" at bounding box center [619, 338] width 282 height 9
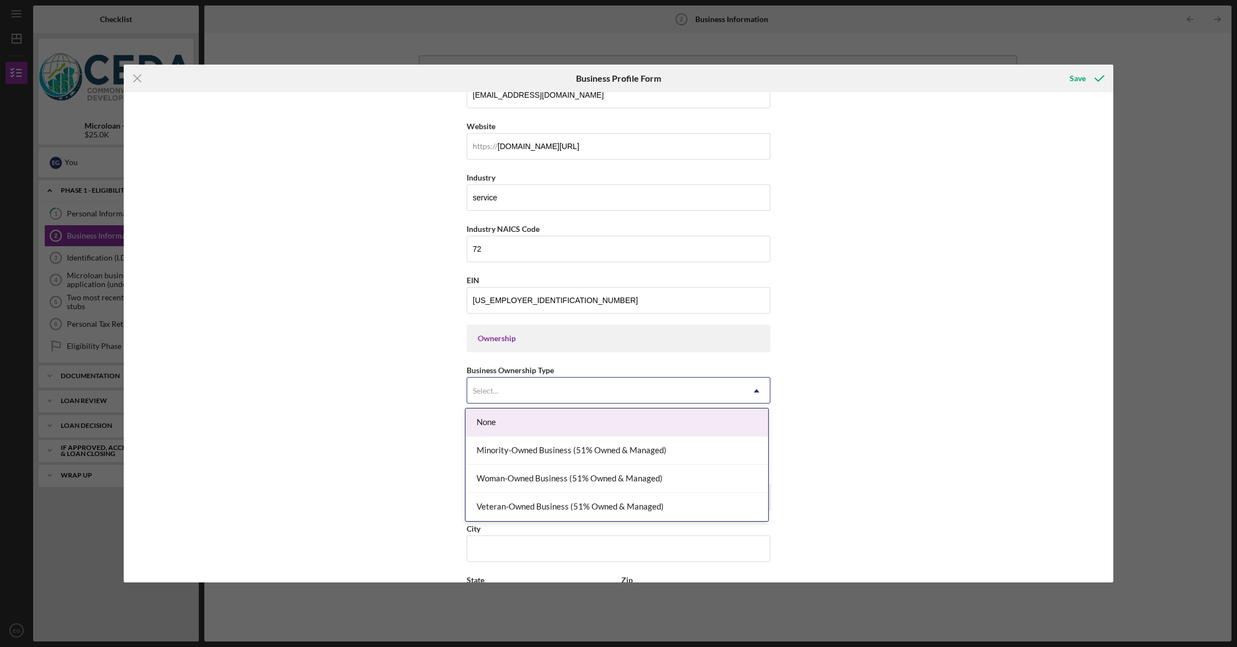
click at [529, 397] on div "Select..." at bounding box center [605, 390] width 276 height 25
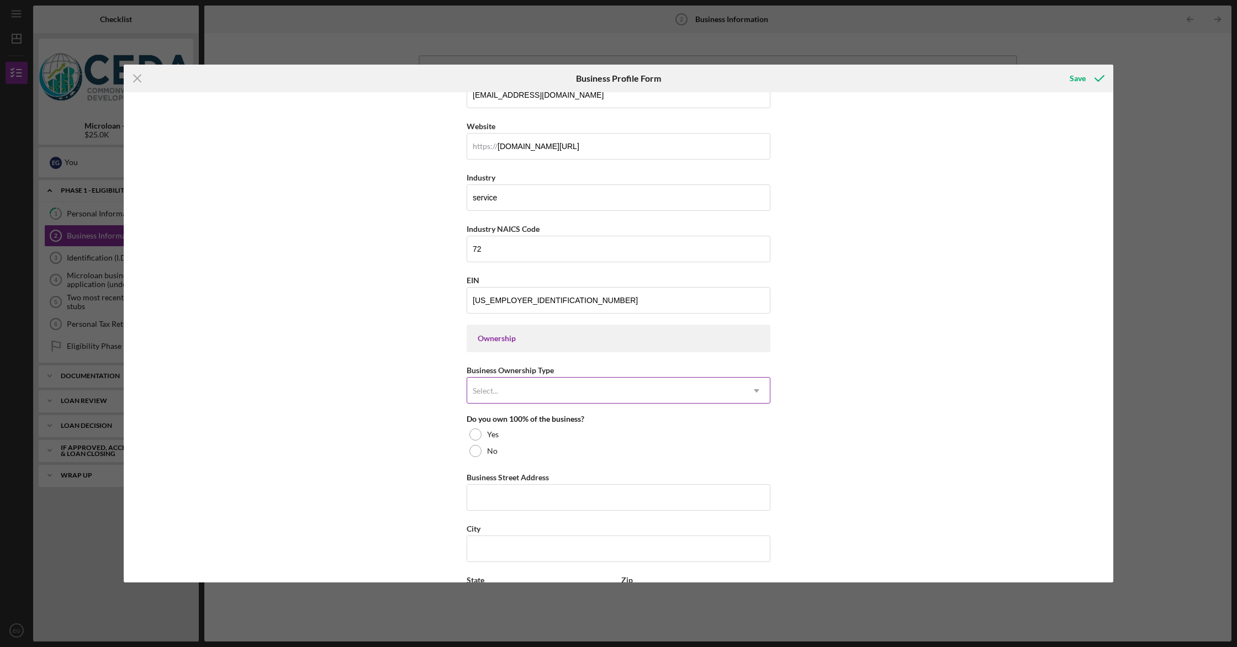
click at [514, 394] on div "Select..." at bounding box center [605, 390] width 276 height 25
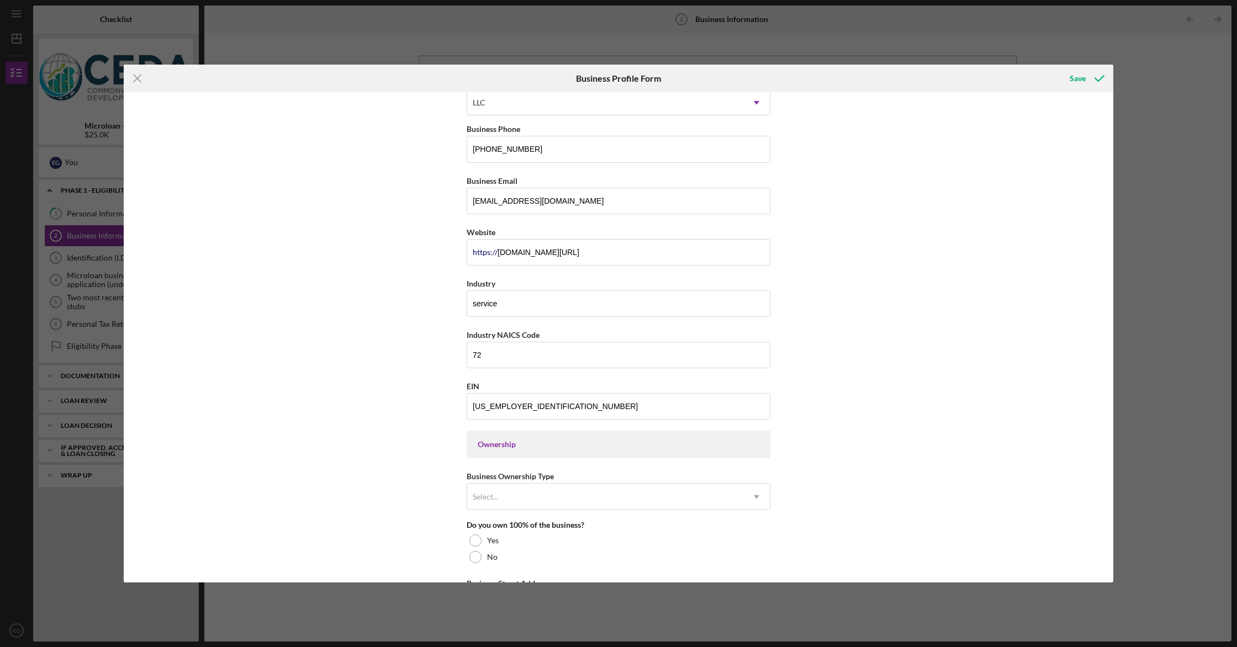
scroll to position [0, 0]
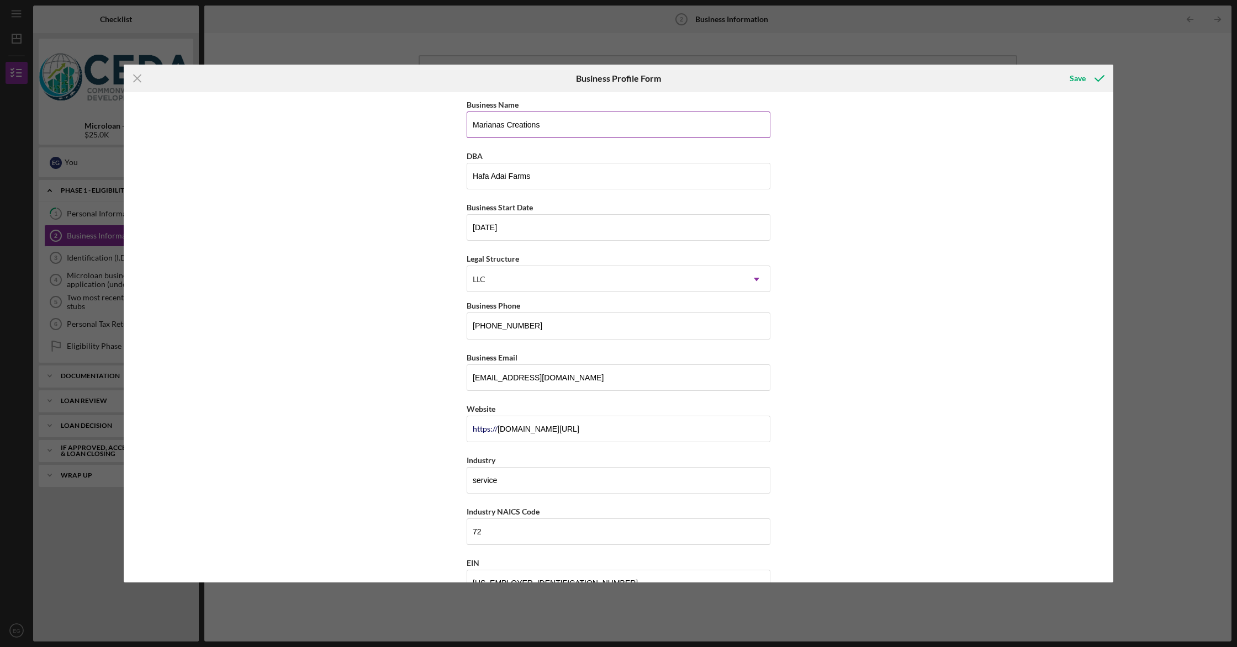
click at [509, 128] on input "Marianas Creations" at bounding box center [619, 125] width 304 height 27
type input "Hafa Adai Farms"
click at [139, 78] on icon "Icon/Menu Close" at bounding box center [138, 79] width 28 height 28
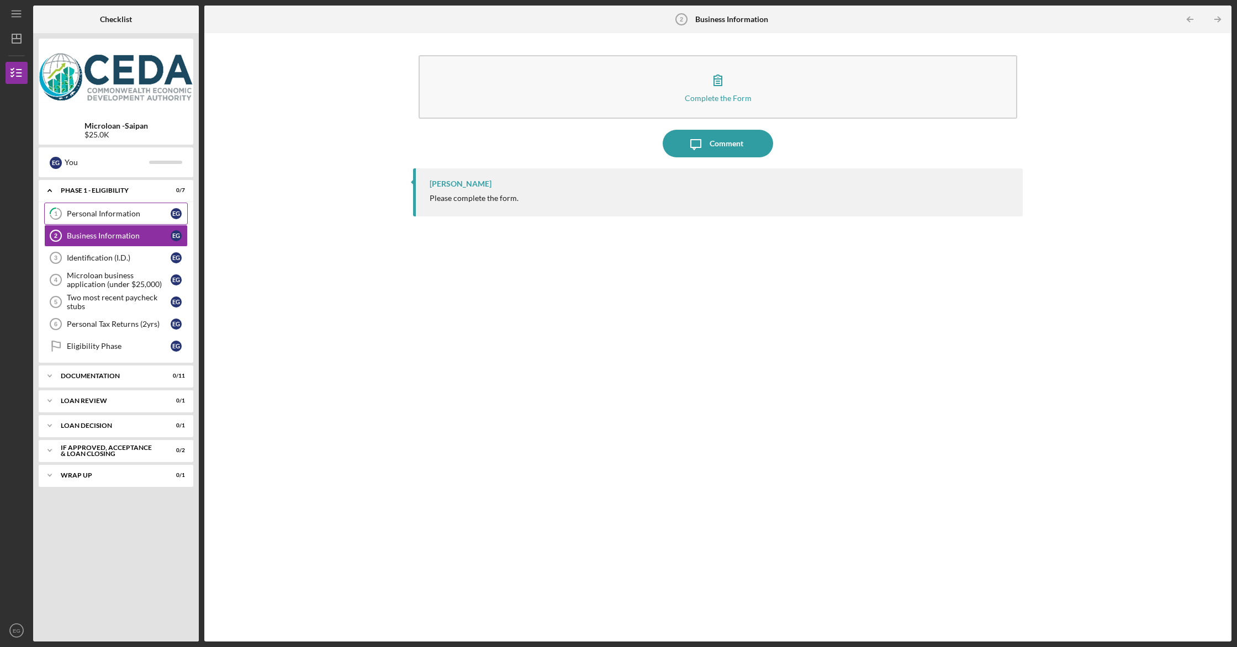
click at [120, 212] on div "Personal Information" at bounding box center [119, 213] width 104 height 9
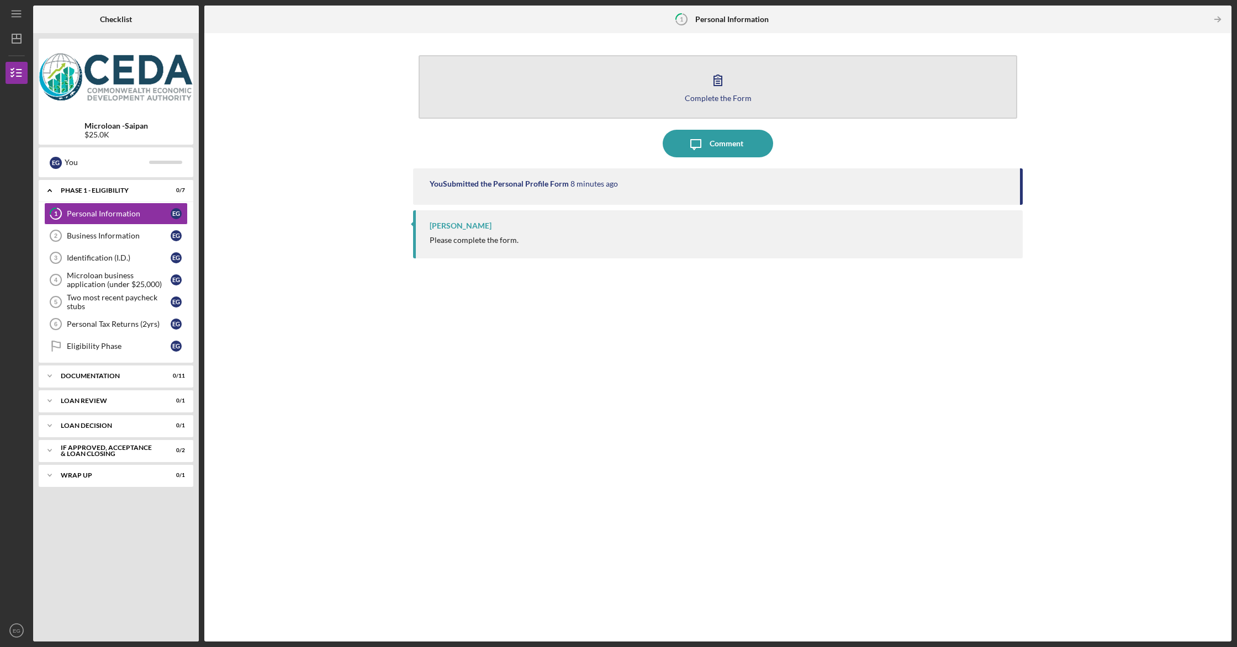
click at [698, 89] on button "Complete the Form Form" at bounding box center [718, 87] width 599 height 64
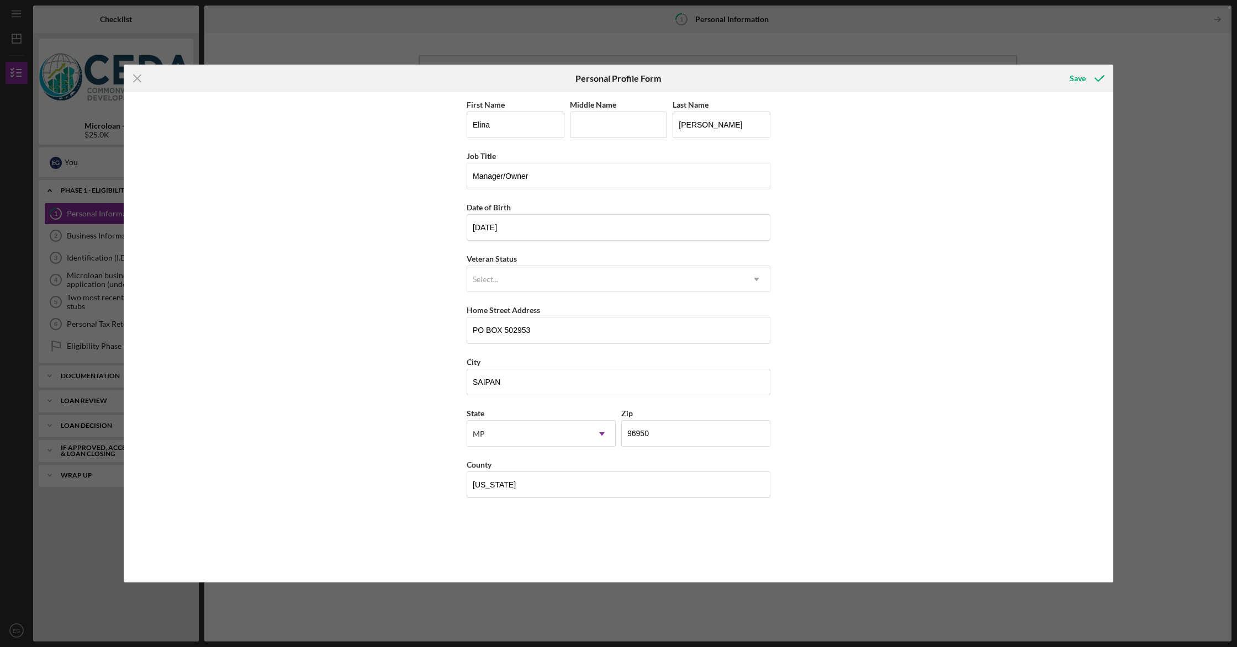
click at [1038, 25] on div "Icon/Menu Close Personal Profile Form Save First Name [PERSON_NAME] Middle Name…" at bounding box center [618, 323] width 1237 height 647
click at [134, 80] on icon "Icon/Menu Close" at bounding box center [138, 79] width 28 height 28
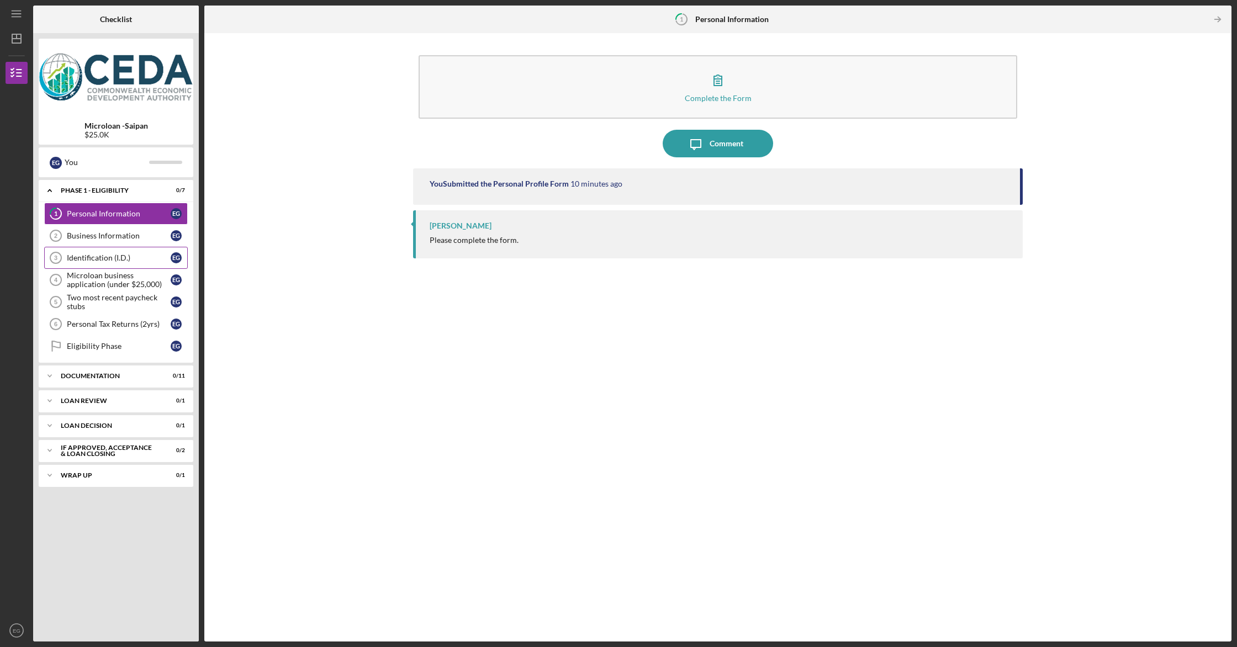
click at [91, 262] on div "Identification (I.D.)" at bounding box center [119, 258] width 104 height 9
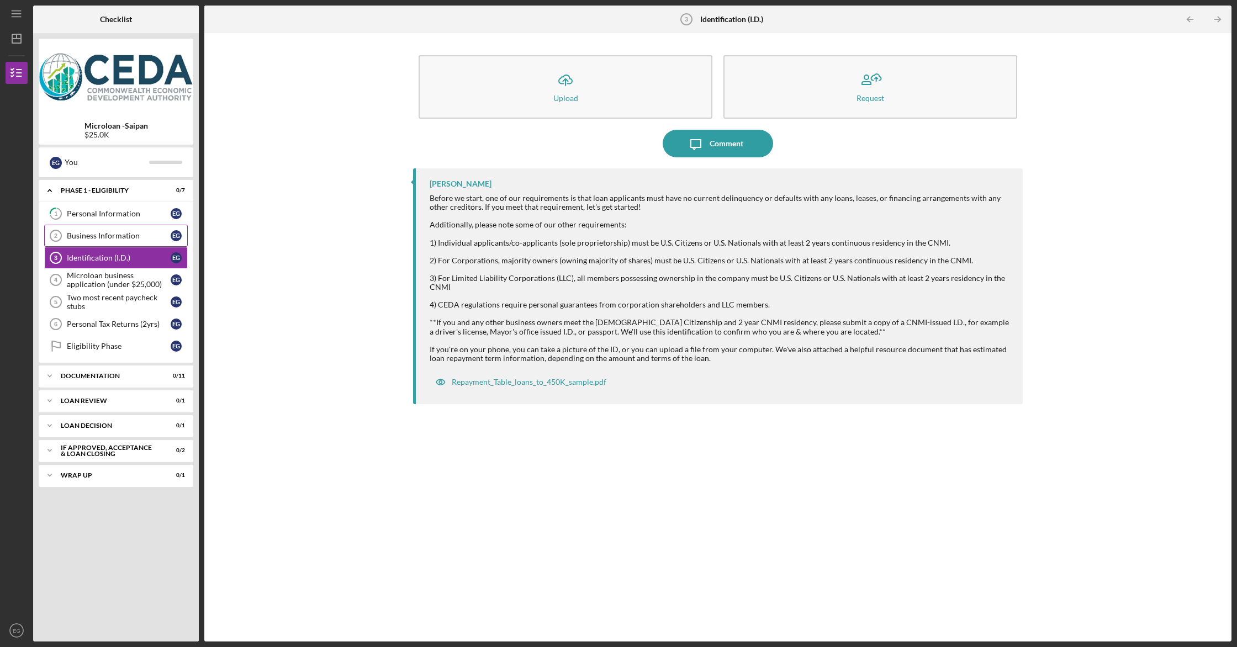
click at [88, 236] on div "Business Information" at bounding box center [119, 235] width 104 height 9
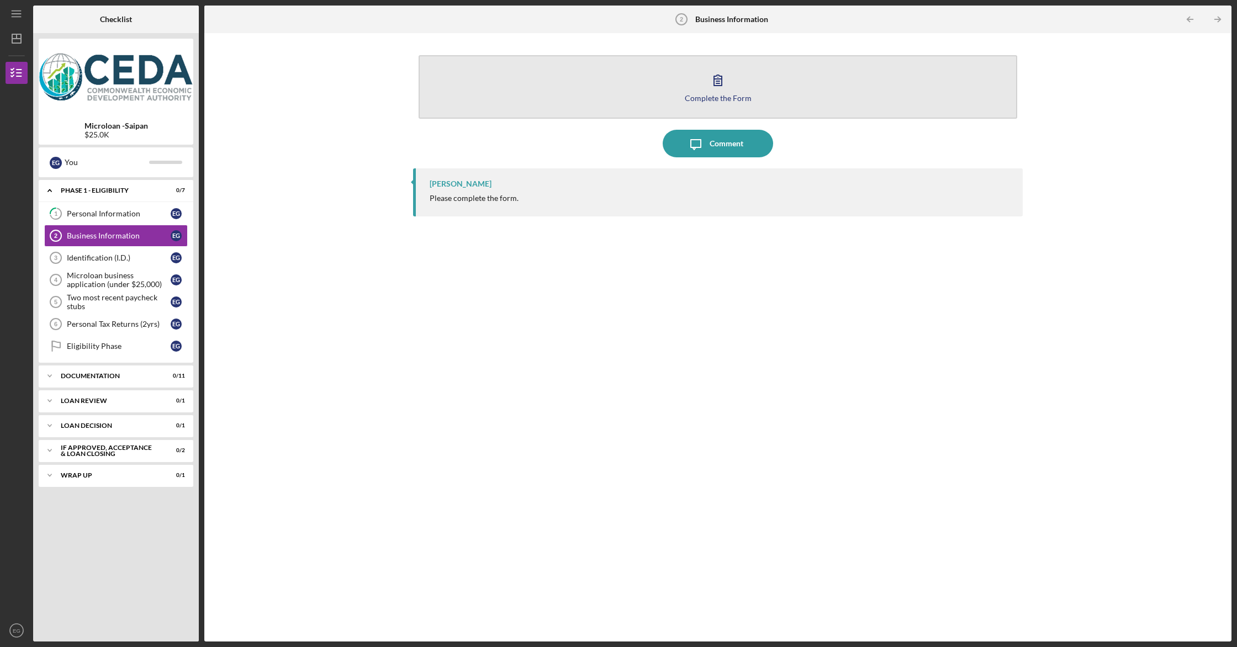
click at [462, 115] on button "Complete the Form Form" at bounding box center [718, 87] width 599 height 64
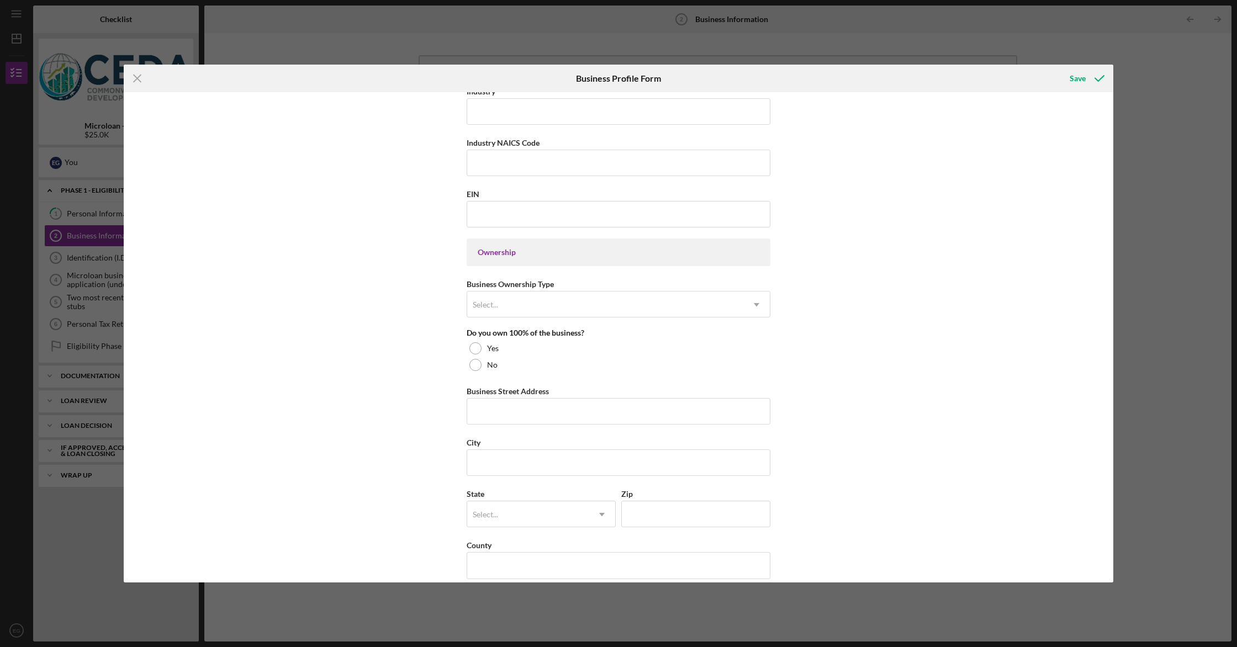
scroll to position [639, 0]
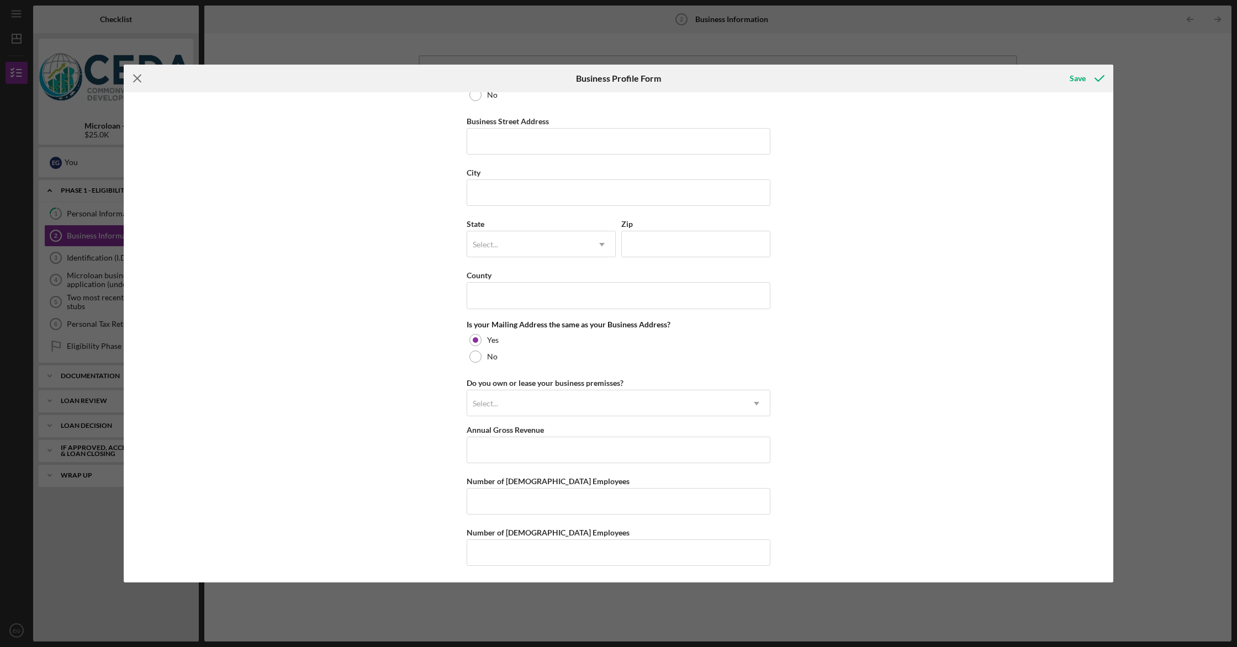
click at [131, 75] on icon "Icon/Menu Close" at bounding box center [138, 79] width 28 height 28
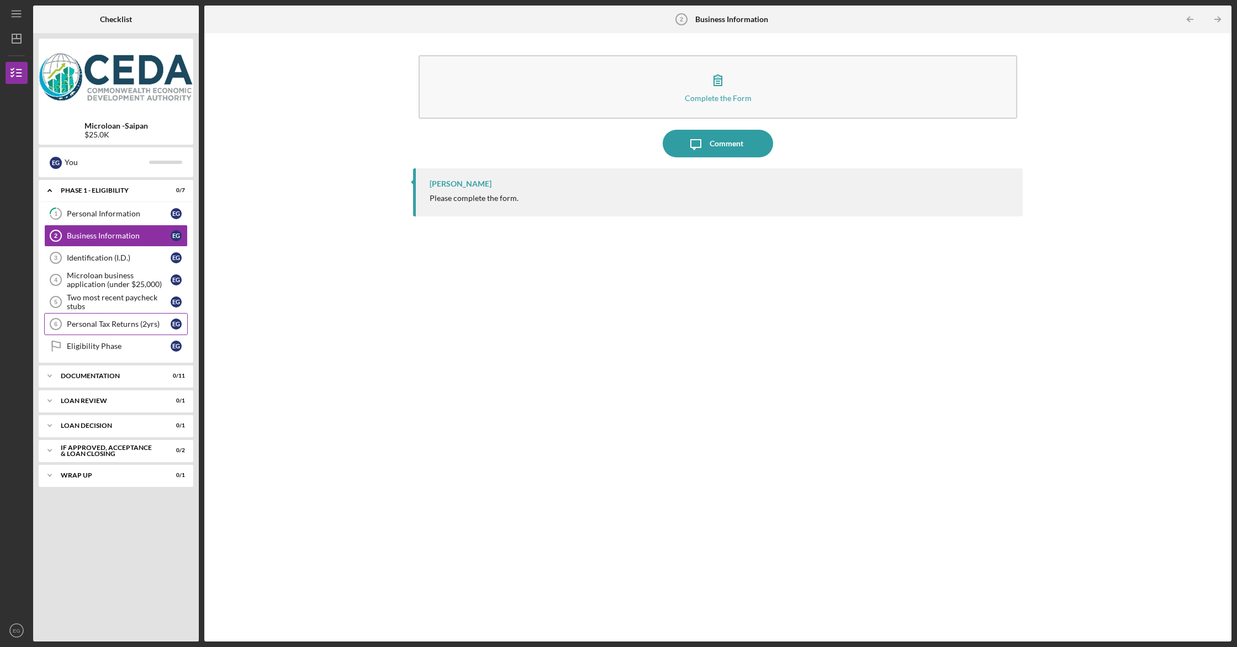
click at [107, 328] on div "Personal Tax Returns (2yrs)" at bounding box center [119, 324] width 104 height 9
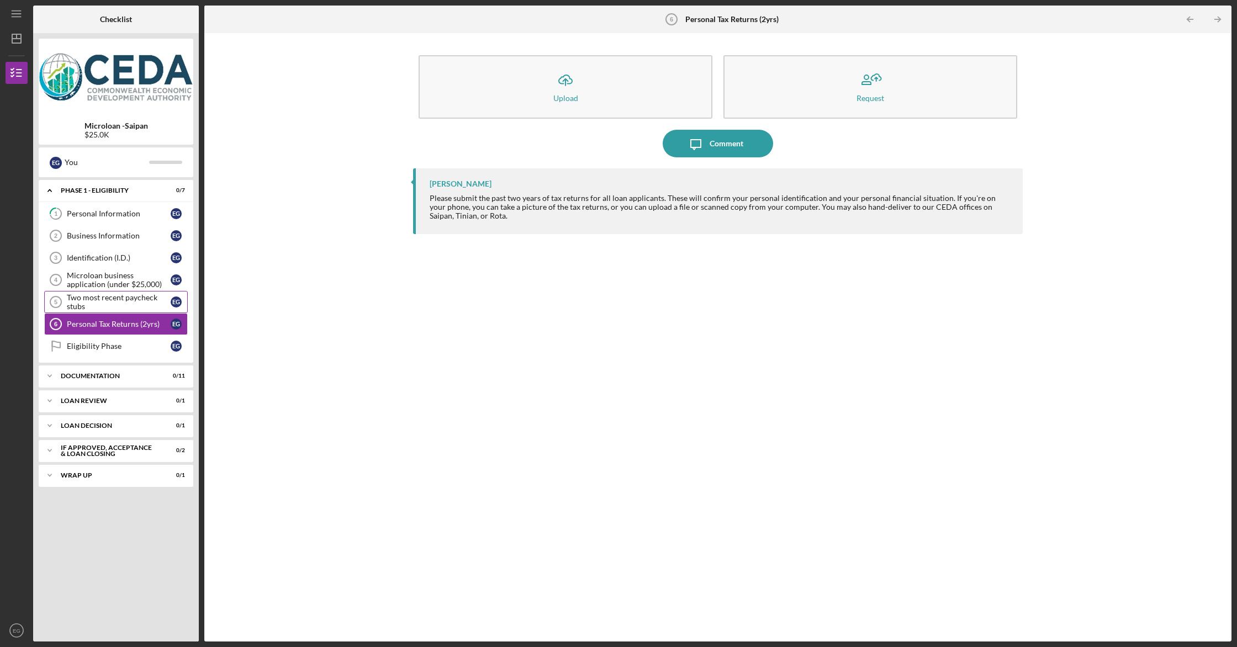
click at [96, 302] on div "Two most recent paycheck stubs" at bounding box center [119, 302] width 104 height 18
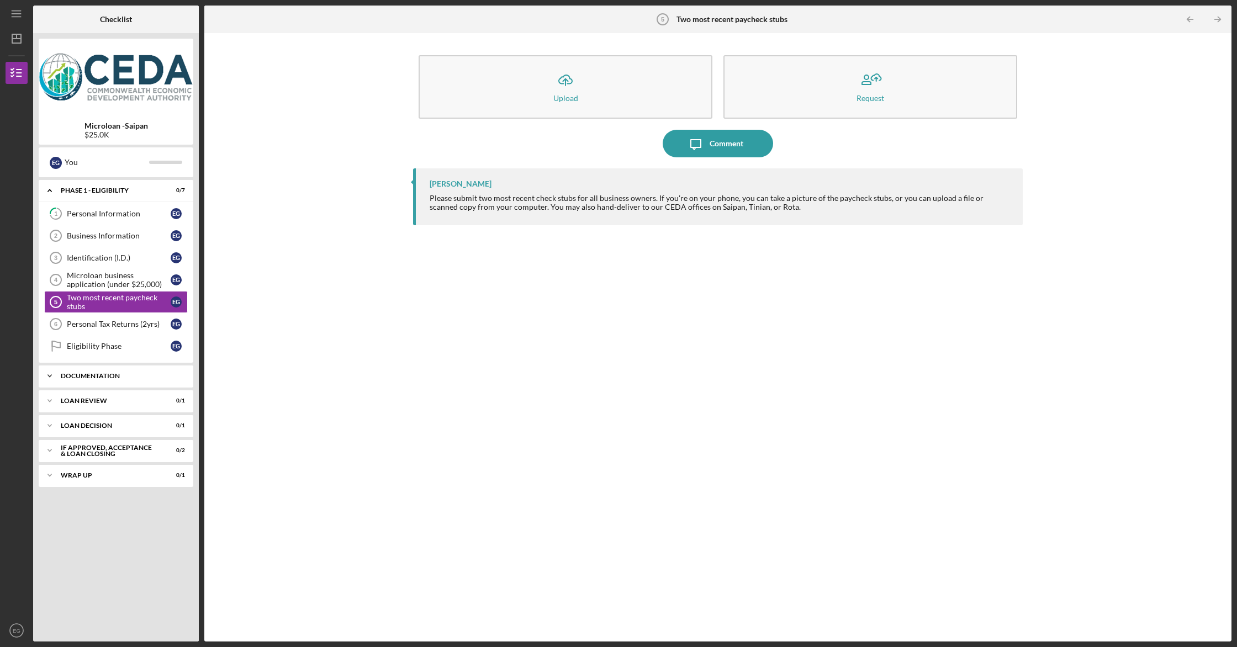
click at [121, 374] on div "Documentation" at bounding box center [120, 376] width 119 height 7
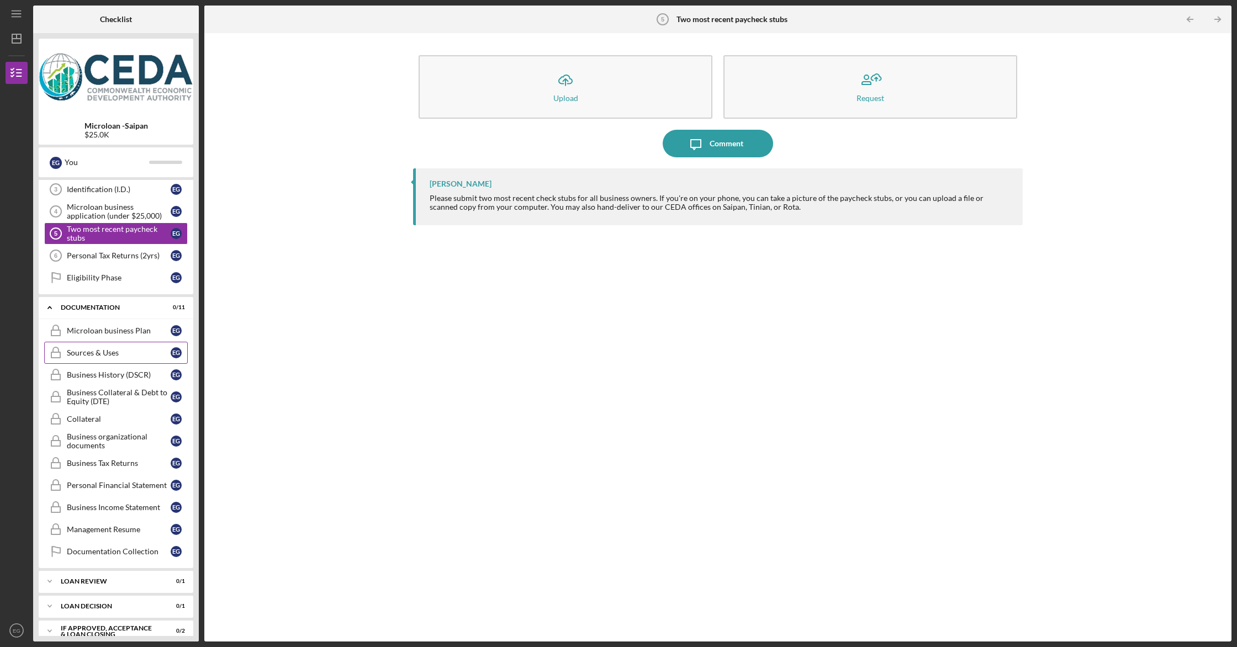
scroll to position [105, 0]
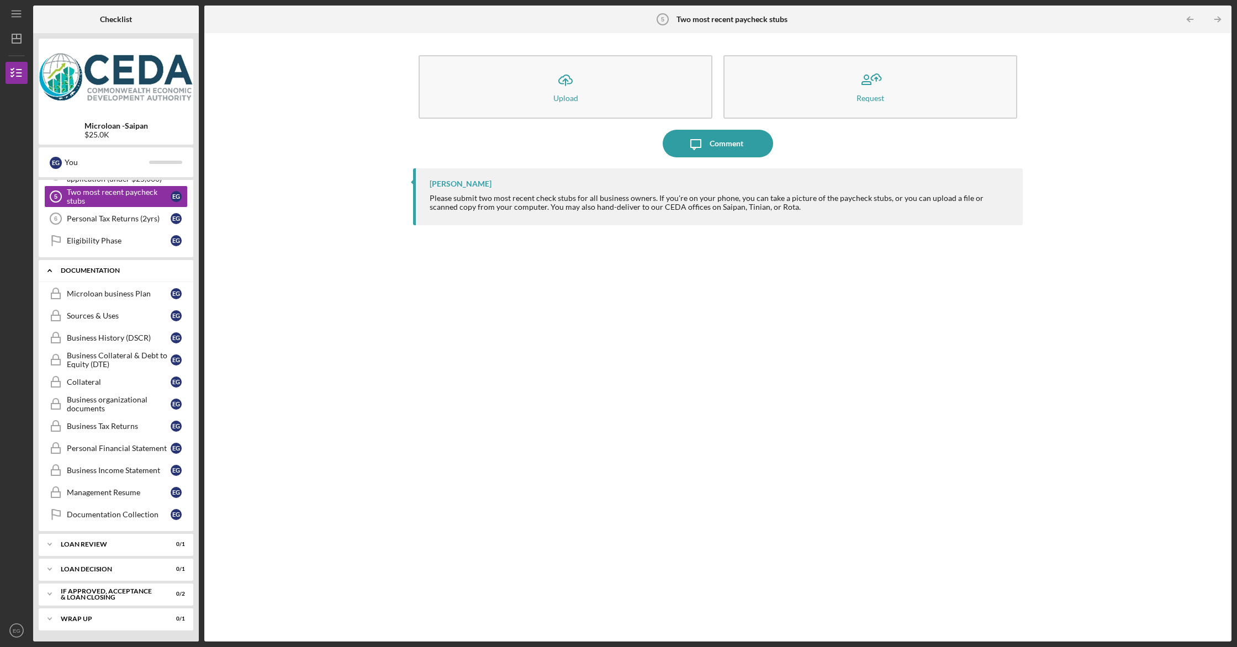
click at [128, 271] on div "Documentation" at bounding box center [120, 270] width 119 height 7
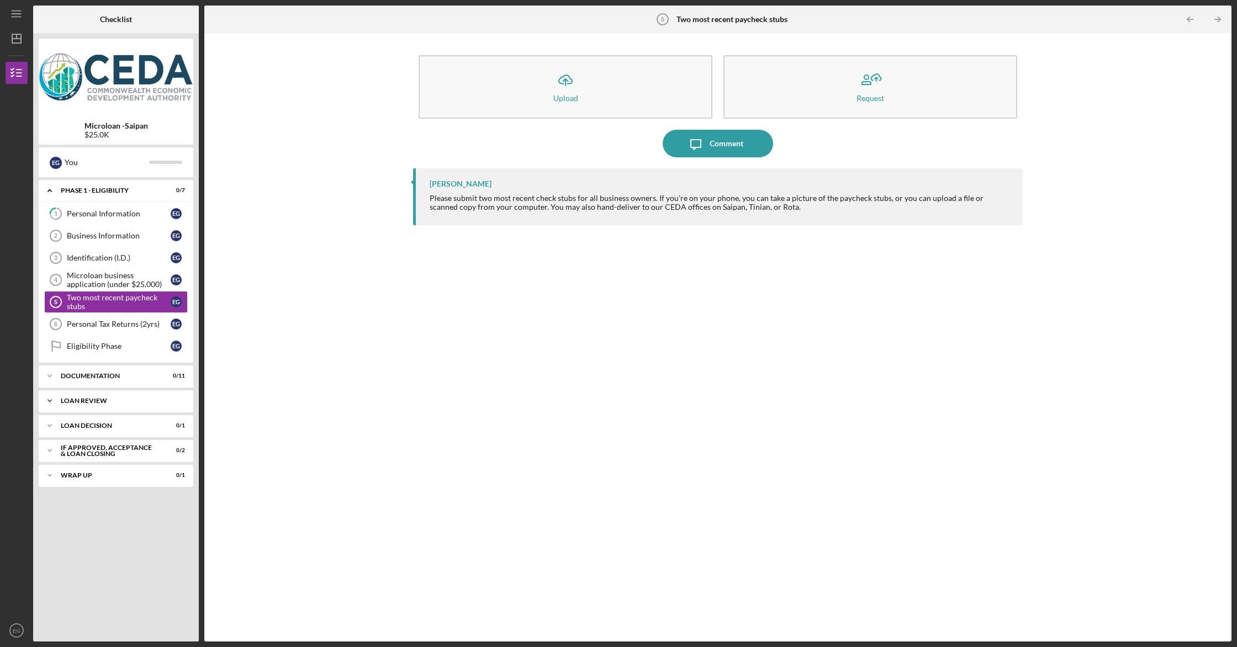
click at [125, 406] on div "Icon/Expander Loan Review 0 / 1" at bounding box center [116, 401] width 155 height 22
click at [113, 452] on div "Loan decision" at bounding box center [120, 454] width 119 height 7
click at [117, 504] on div "If approved, acceptance & loan closing" at bounding box center [120, 507] width 119 height 13
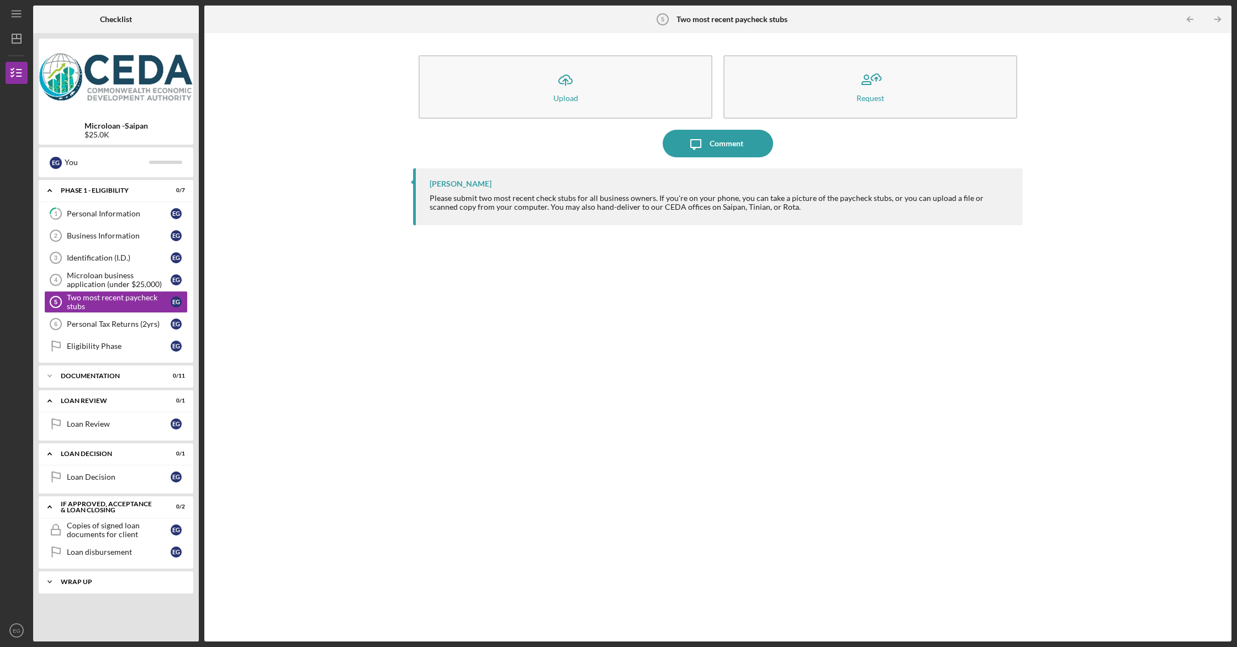
click at [102, 584] on div "Wrap up" at bounding box center [120, 582] width 119 height 7
click at [103, 239] on div "Business Information" at bounding box center [119, 235] width 104 height 9
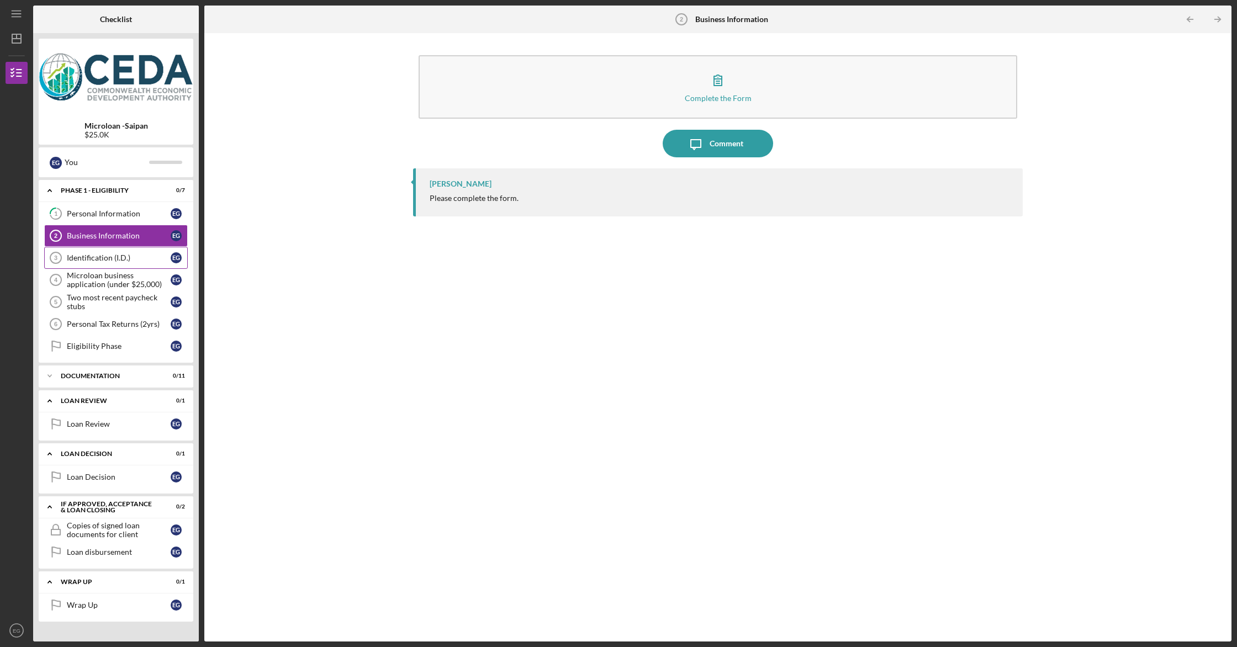
click at [105, 260] on div "Identification (I.D.)" at bounding box center [119, 258] width 104 height 9
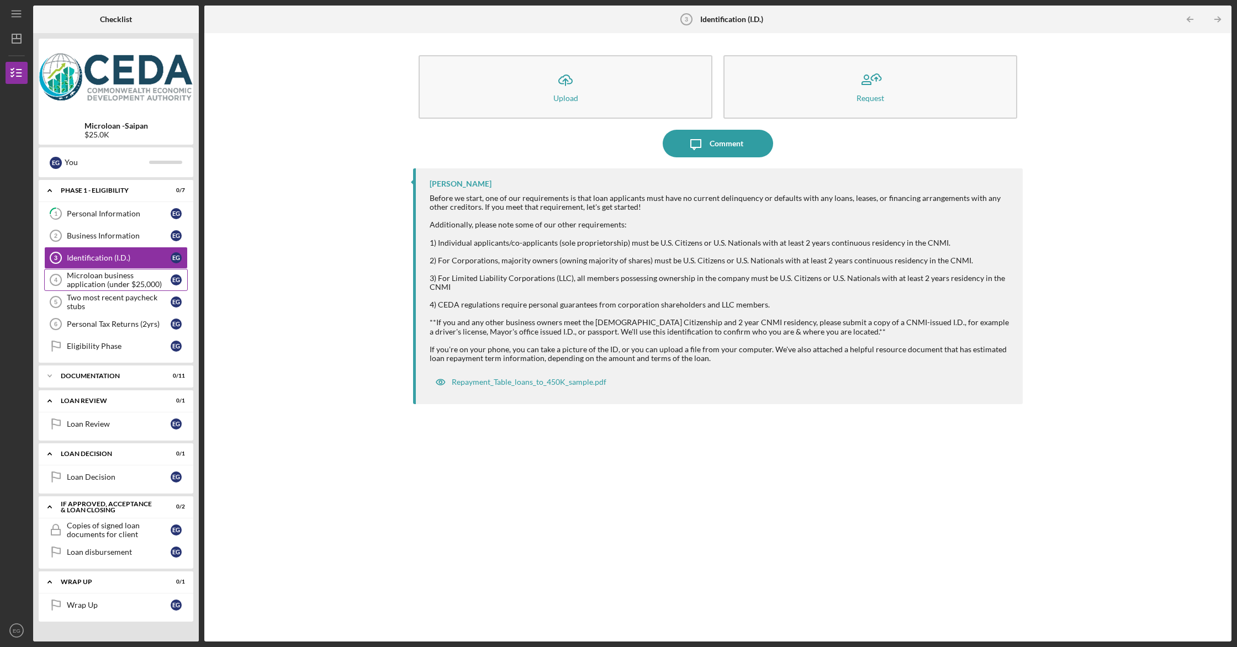
click at [110, 287] on div "Microloan business application (under $25,000)" at bounding box center [119, 280] width 104 height 18
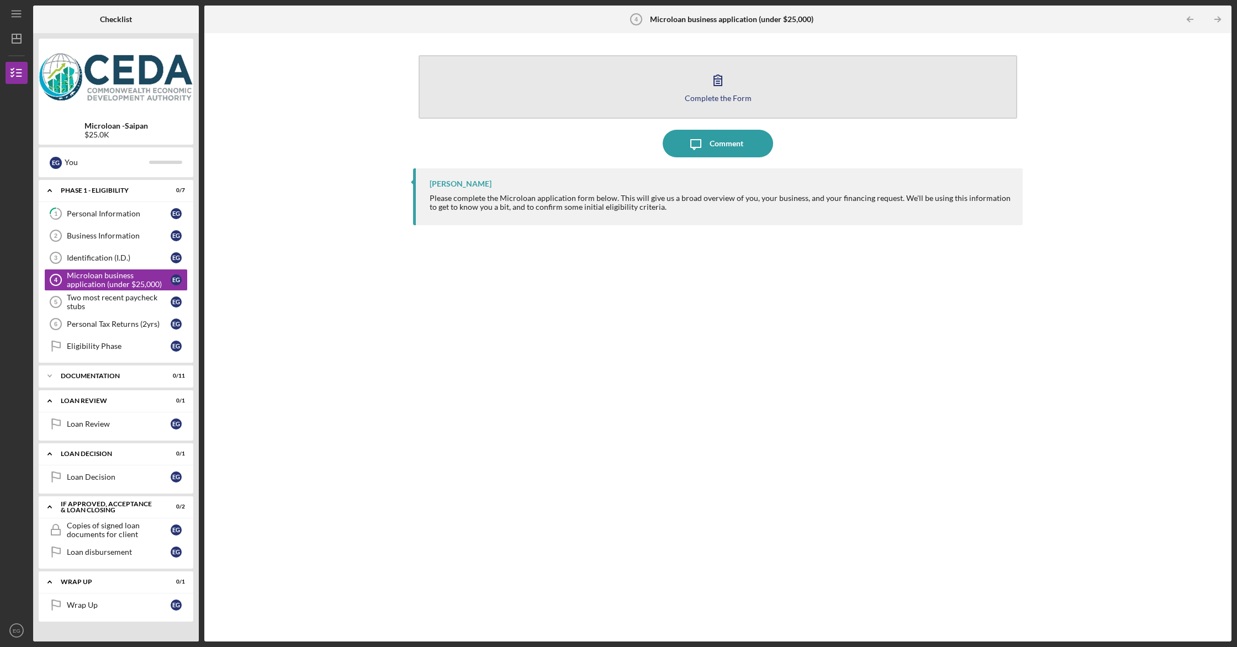
click at [589, 66] on button "Complete the Form Form" at bounding box center [718, 87] width 599 height 64
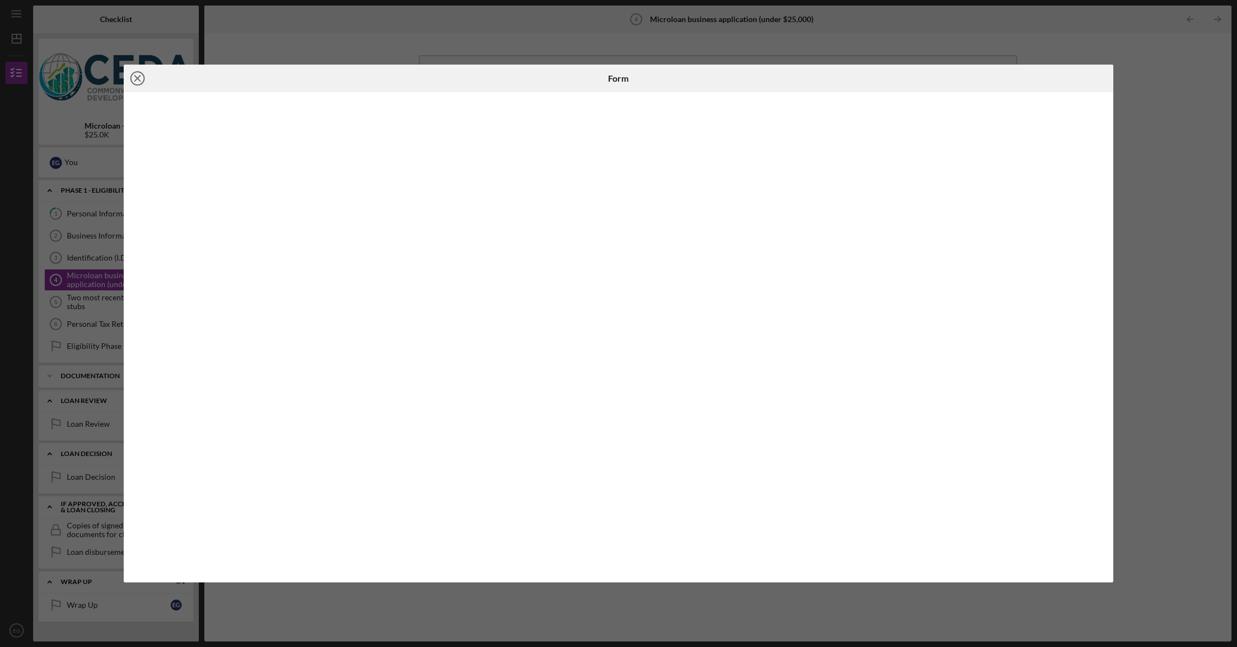
click at [139, 82] on icon "Icon/Close" at bounding box center [138, 79] width 28 height 28
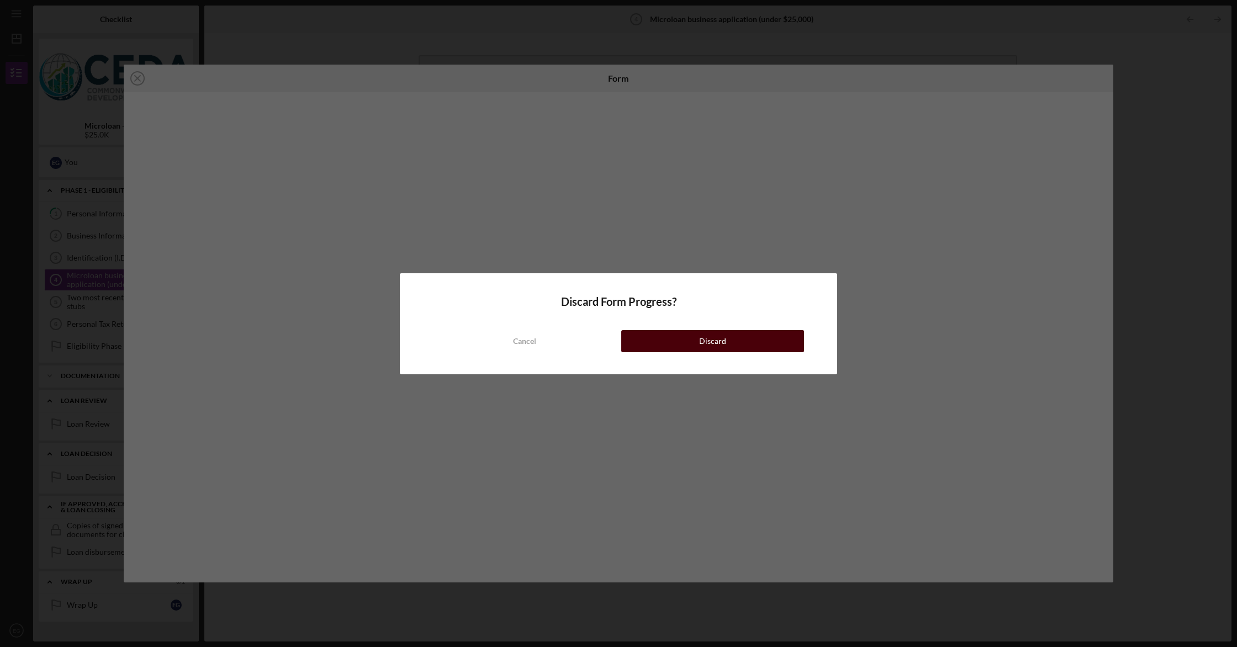
click at [640, 335] on button "Discard" at bounding box center [712, 341] width 183 height 22
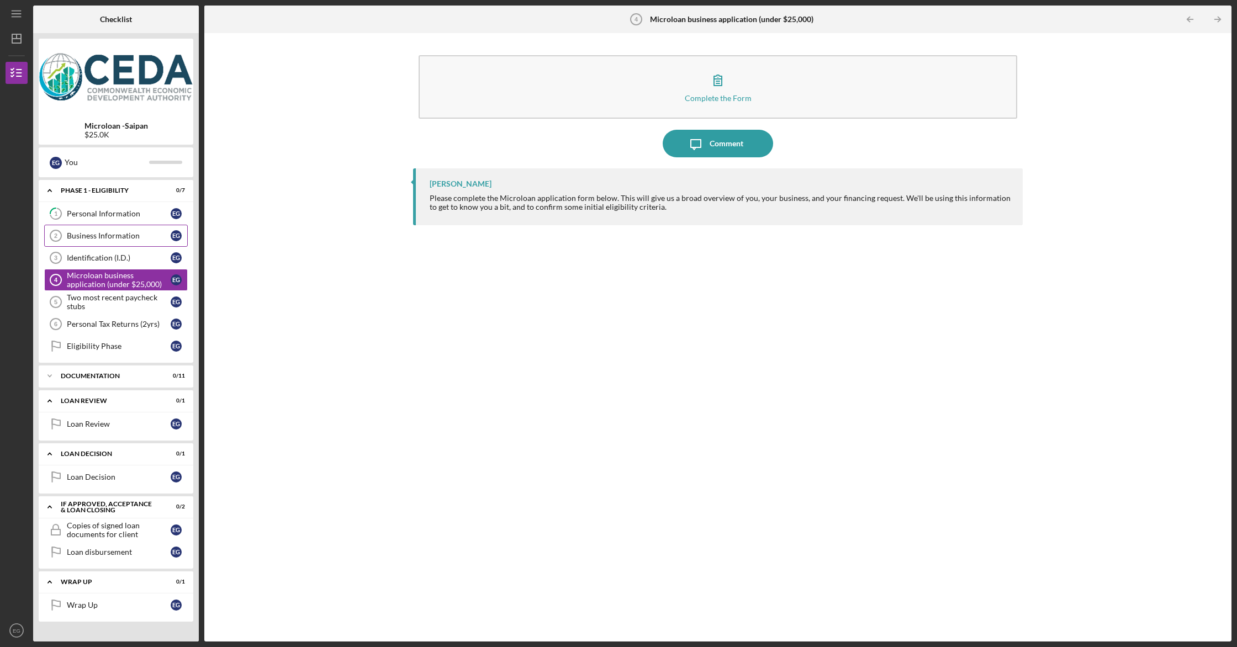
click at [98, 245] on link "Business Information 2 Business Information E G" at bounding box center [116, 236] width 144 height 22
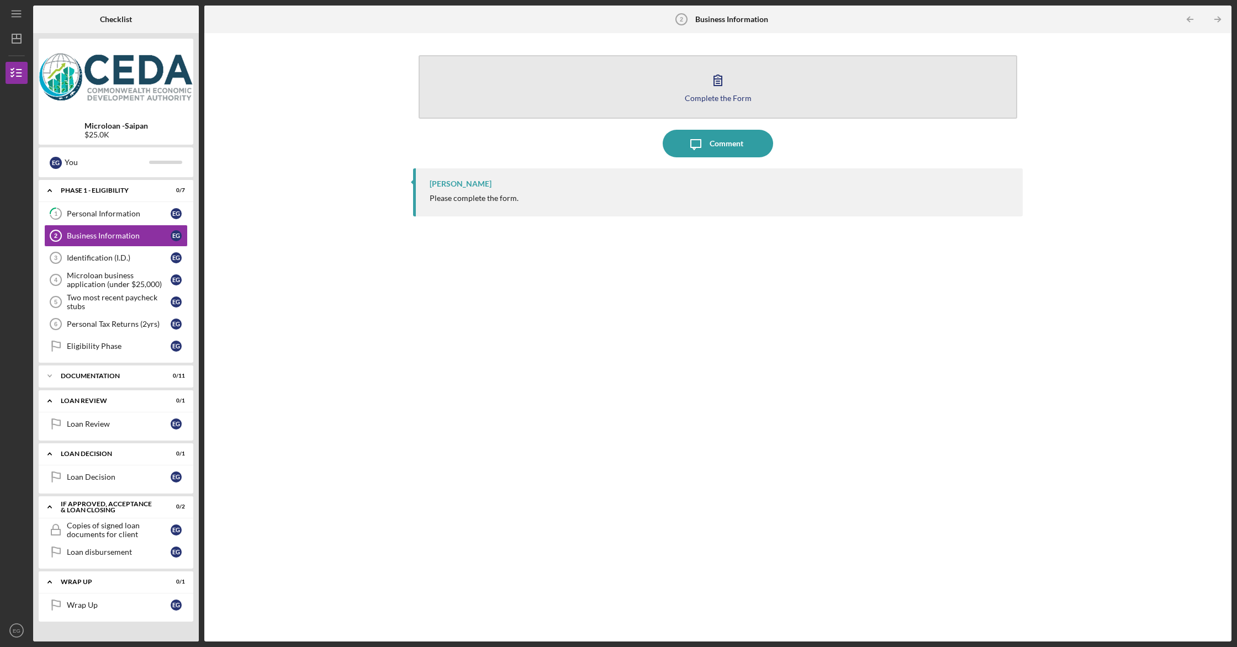
click at [484, 81] on button "Complete the Form Form" at bounding box center [718, 87] width 599 height 64
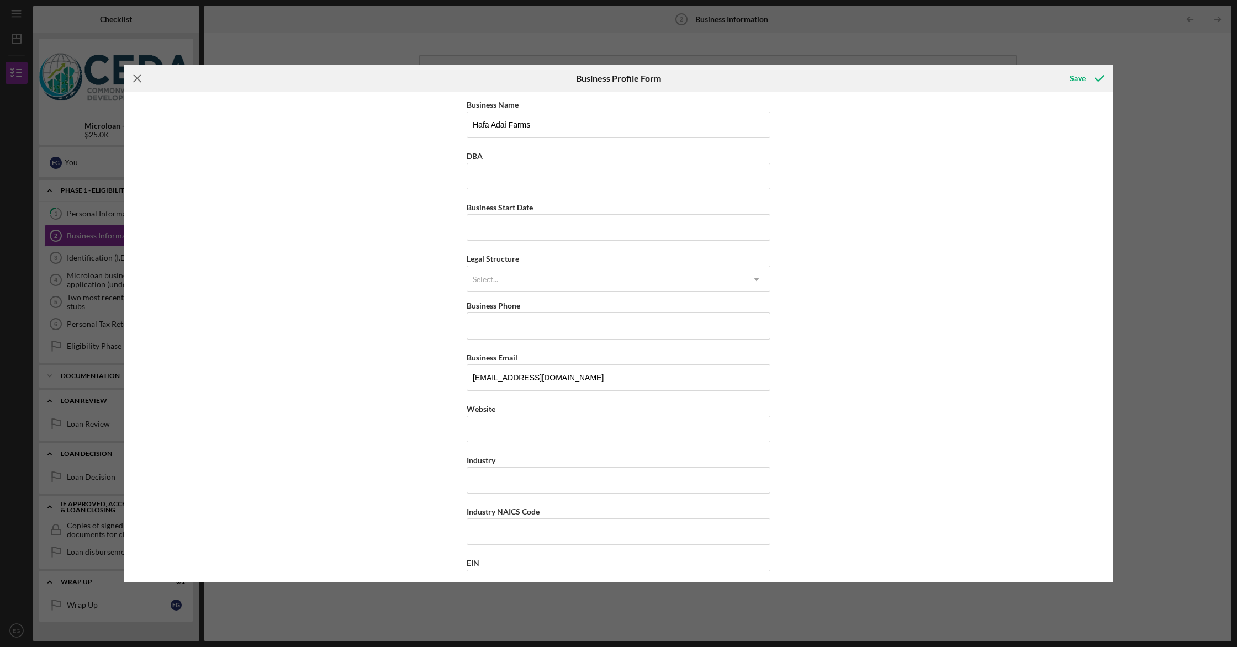
click at [141, 80] on icon "Icon/Menu Close" at bounding box center [138, 79] width 28 height 28
